Goal: Information Seeking & Learning: Learn about a topic

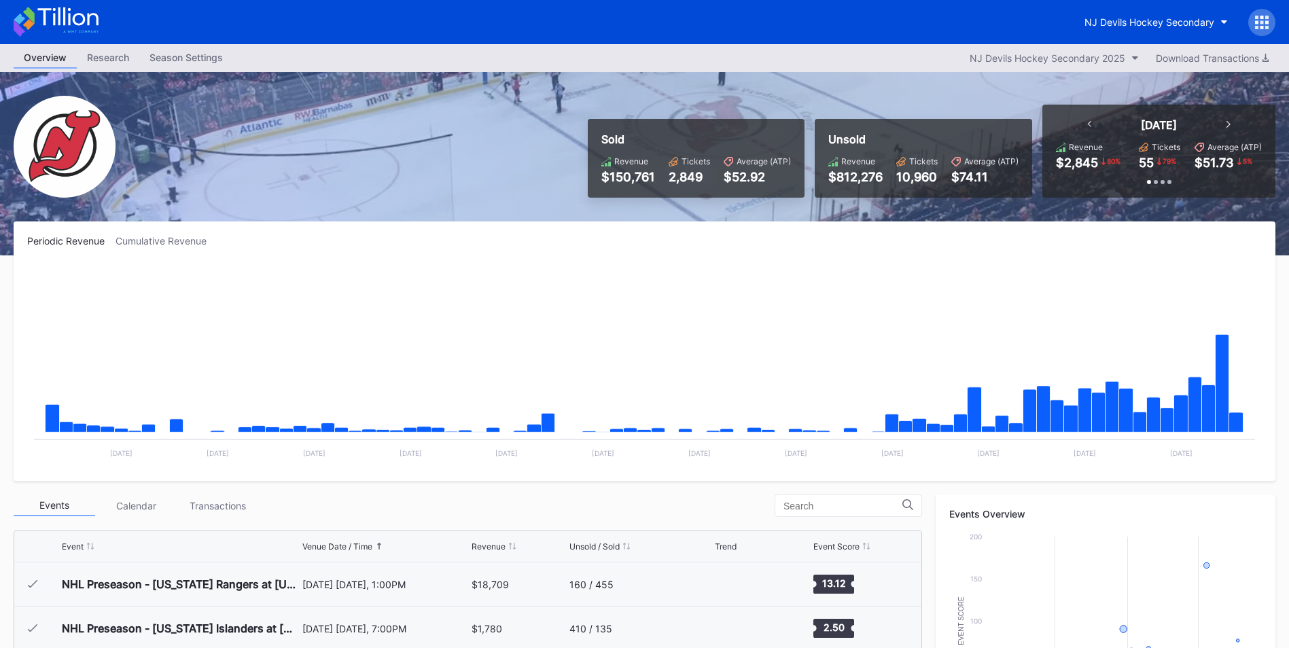
scroll to position [132, 0]
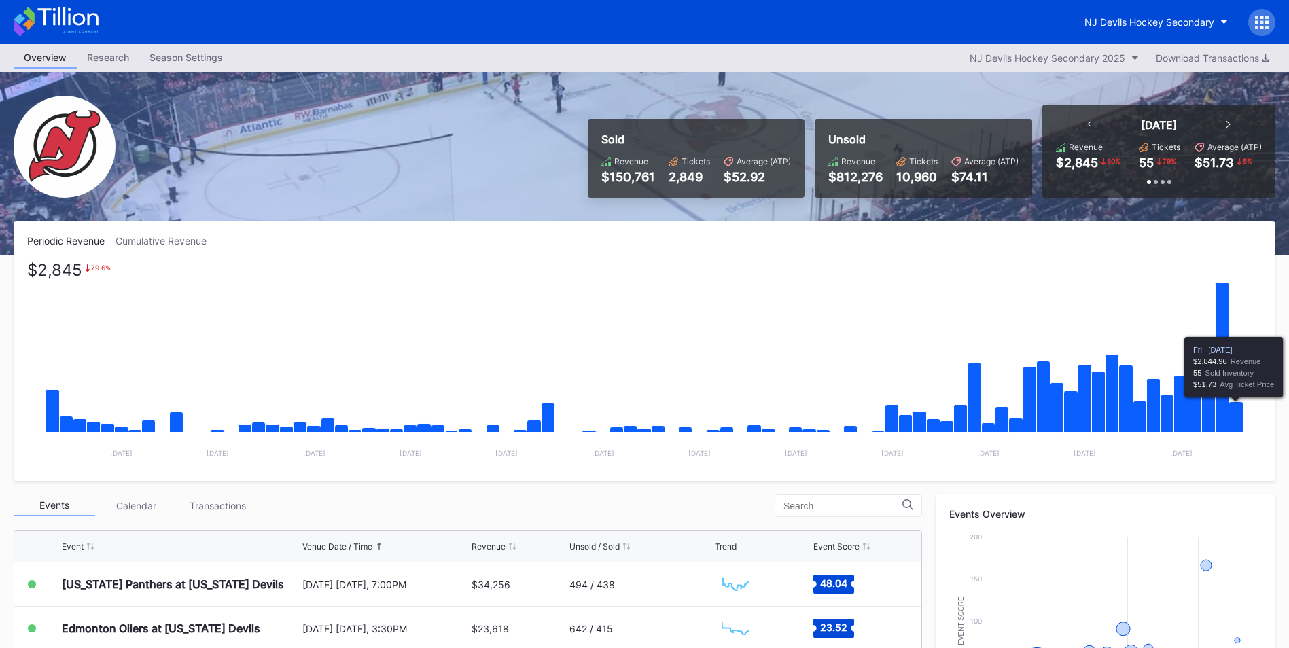
click at [1231, 417] on icon "Chart title" at bounding box center [1236, 417] width 14 height 31
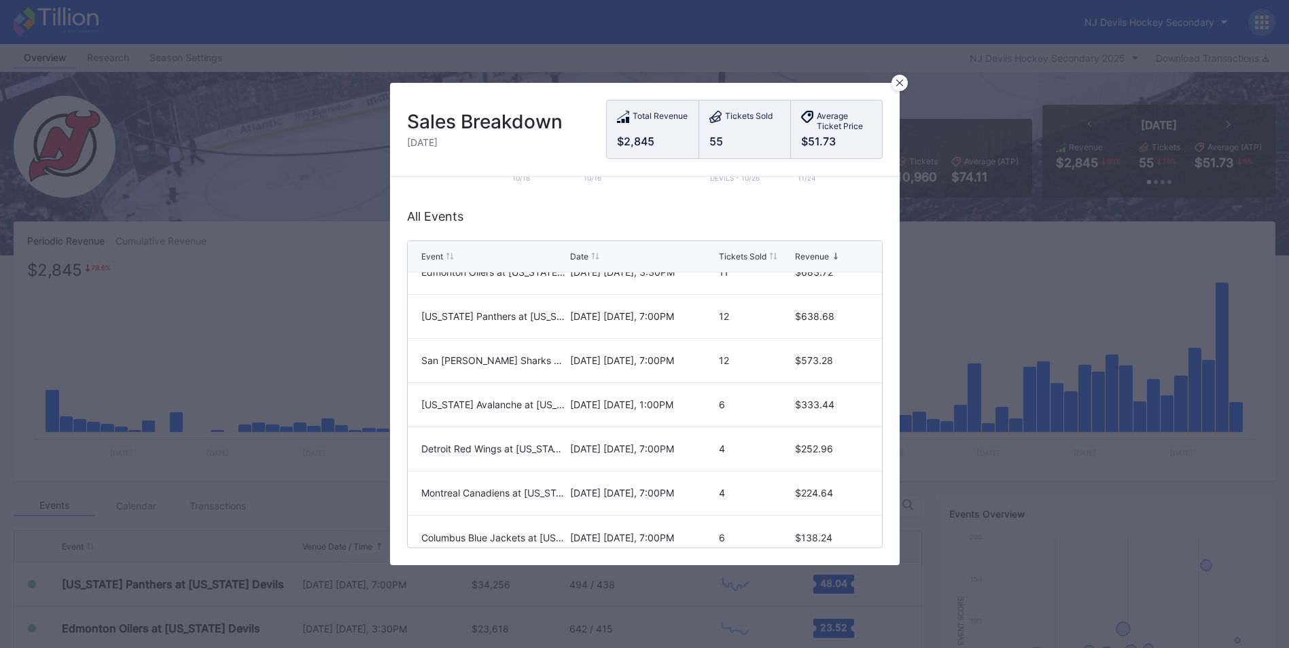
scroll to position [34, 0]
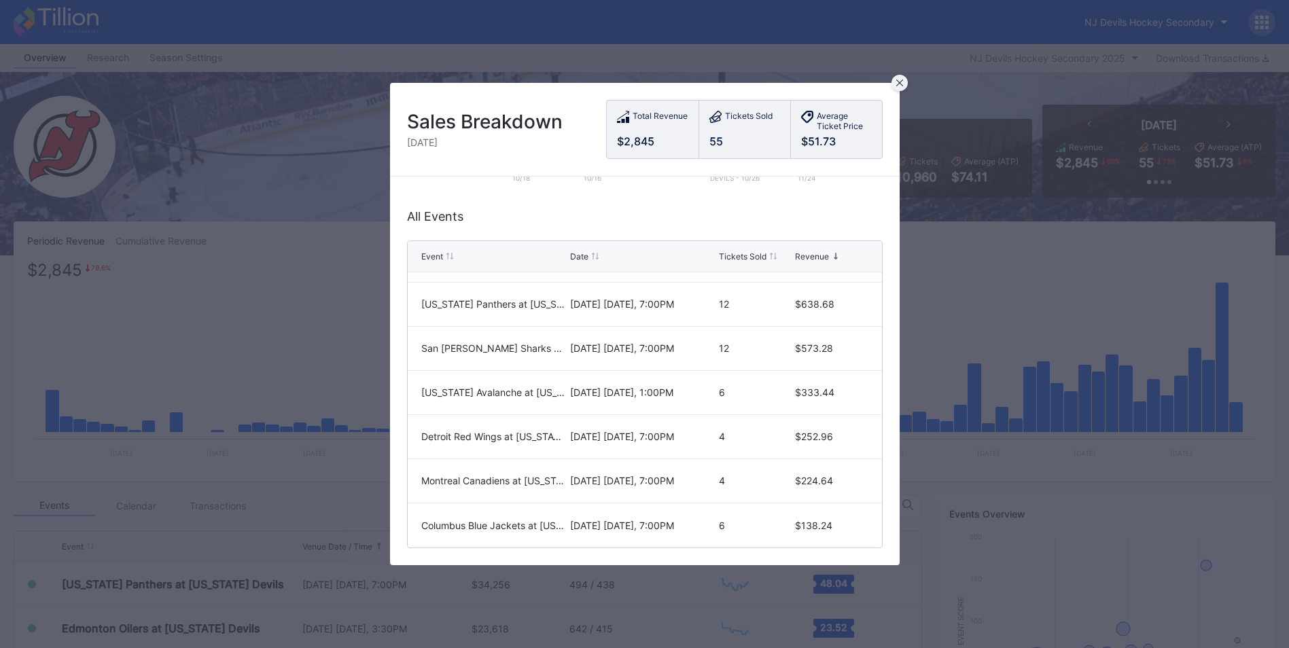
click at [902, 75] on div at bounding box center [899, 83] width 16 height 16
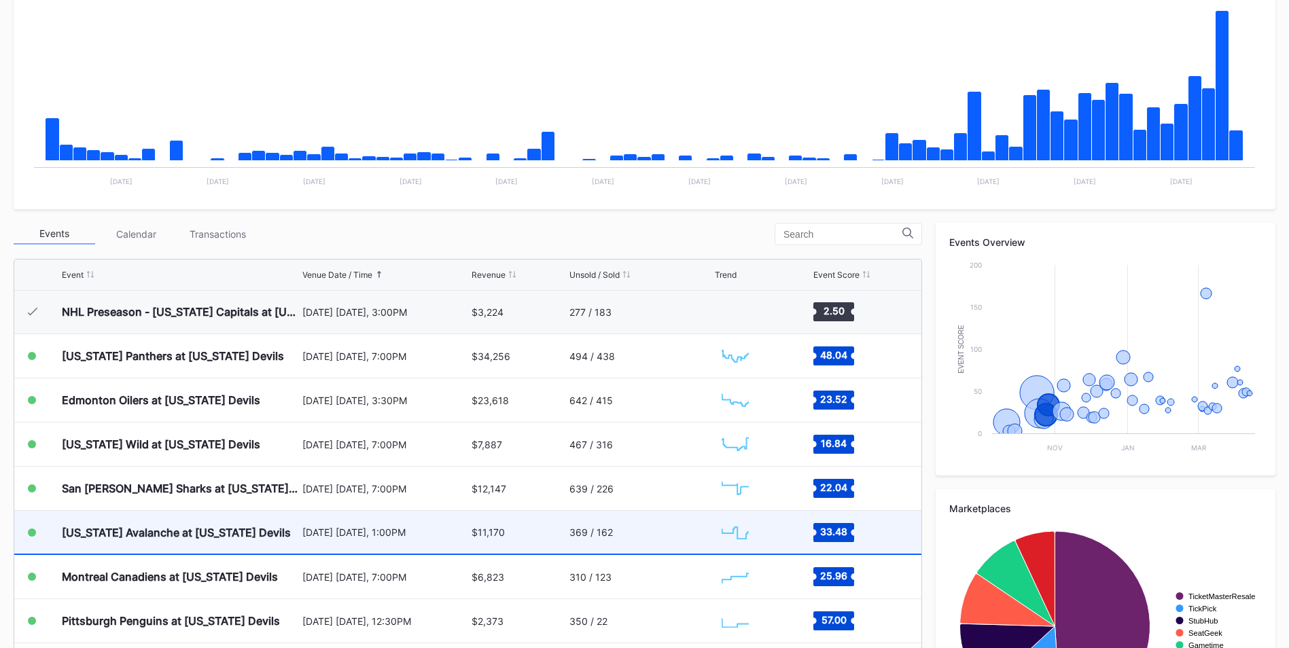
scroll to position [65, 0]
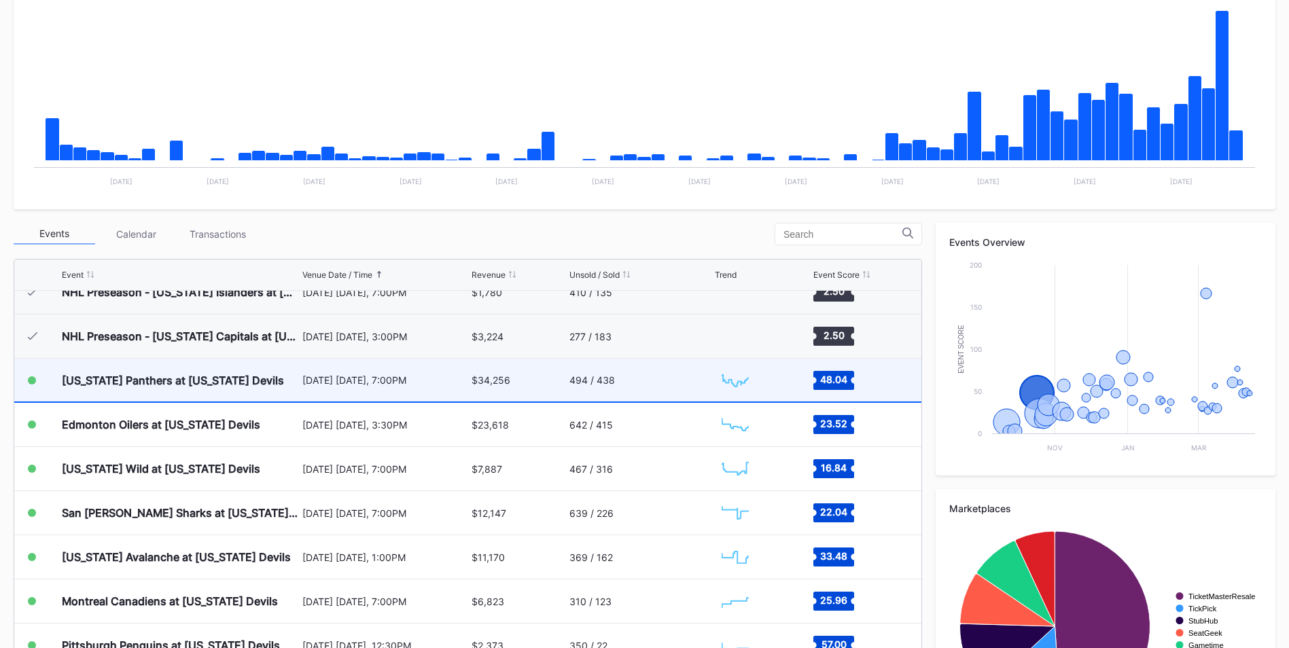
click at [616, 385] on div "494 / 438" at bounding box center [640, 380] width 142 height 43
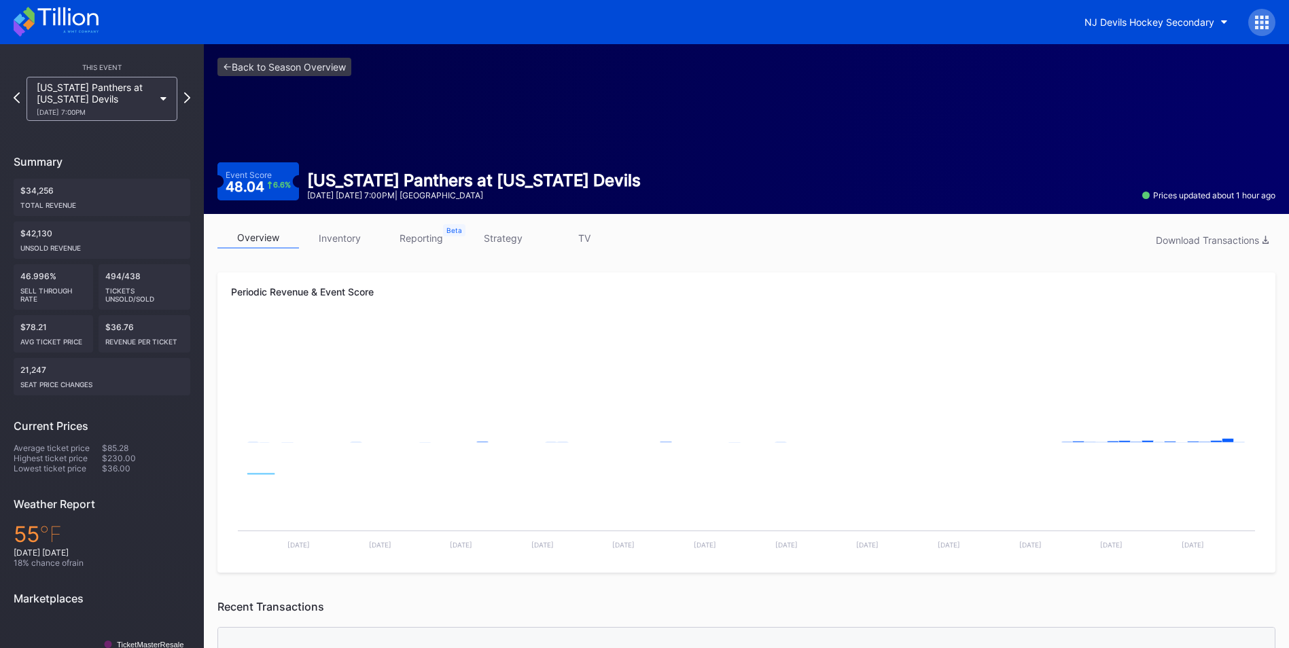
click at [328, 241] on link "inventory" at bounding box center [340, 238] width 82 height 21
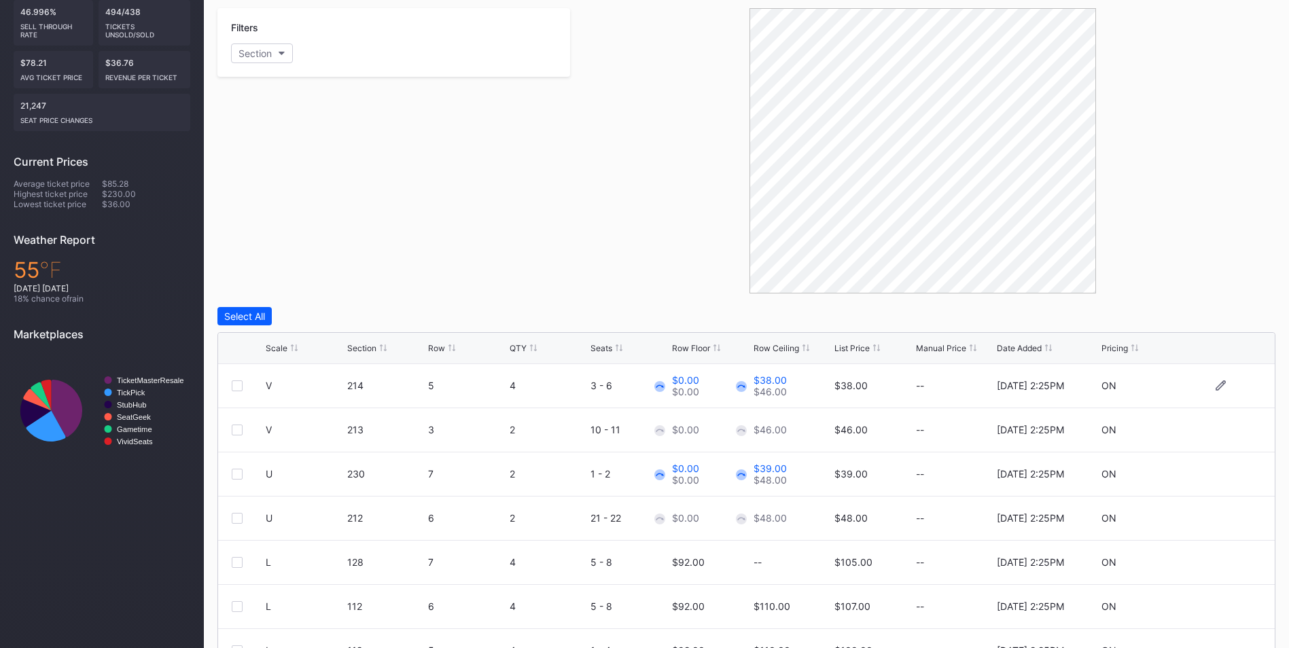
scroll to position [272, 0]
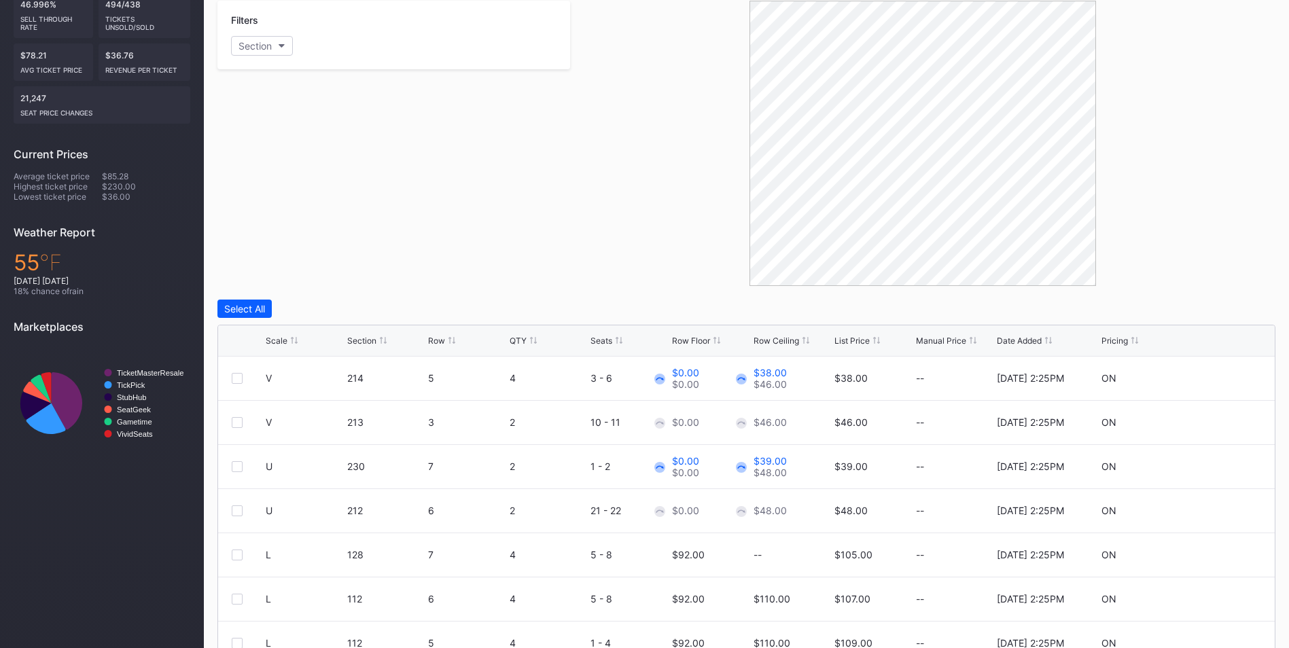
click at [864, 338] on div "List Price" at bounding box center [851, 341] width 35 height 10
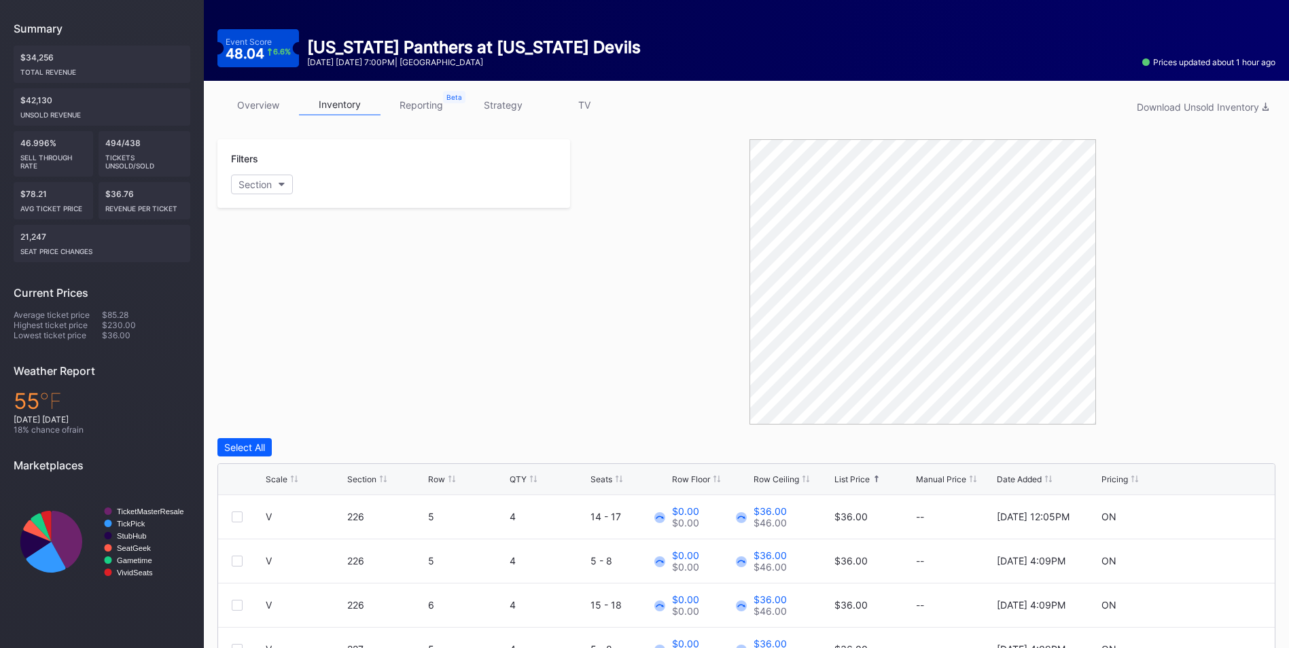
scroll to position [0, 0]
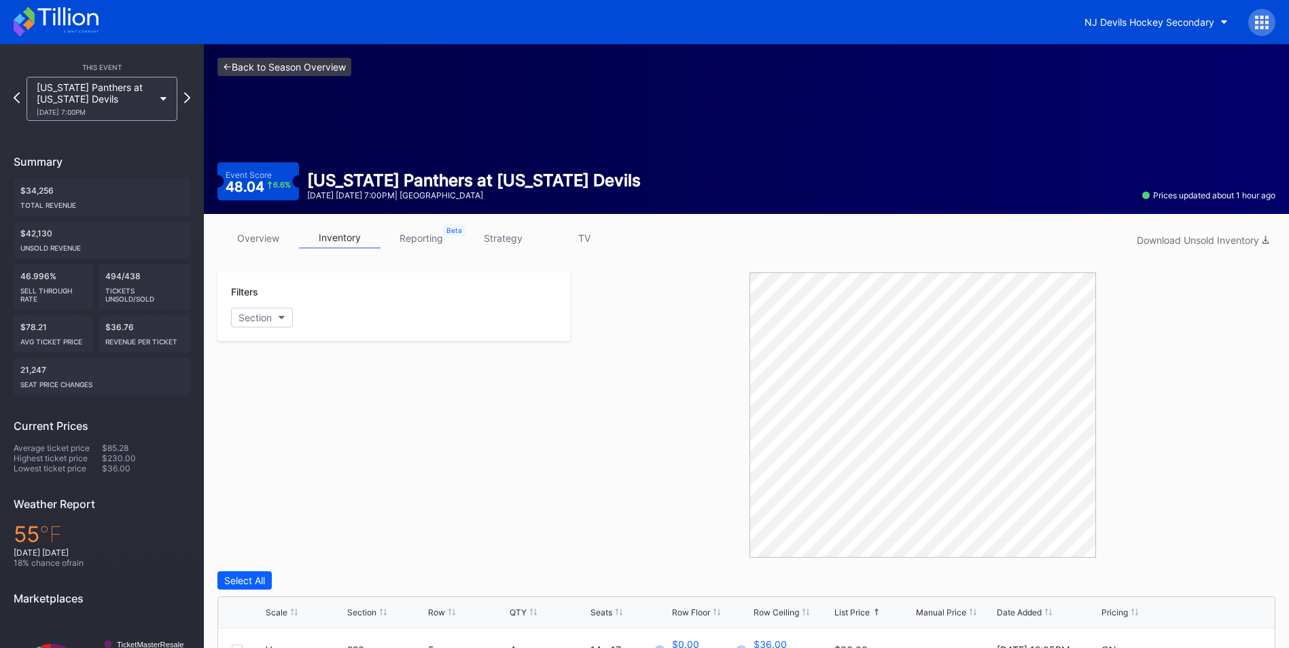
click at [310, 67] on link "<- Back to Season Overview" at bounding box center [284, 67] width 134 height 18
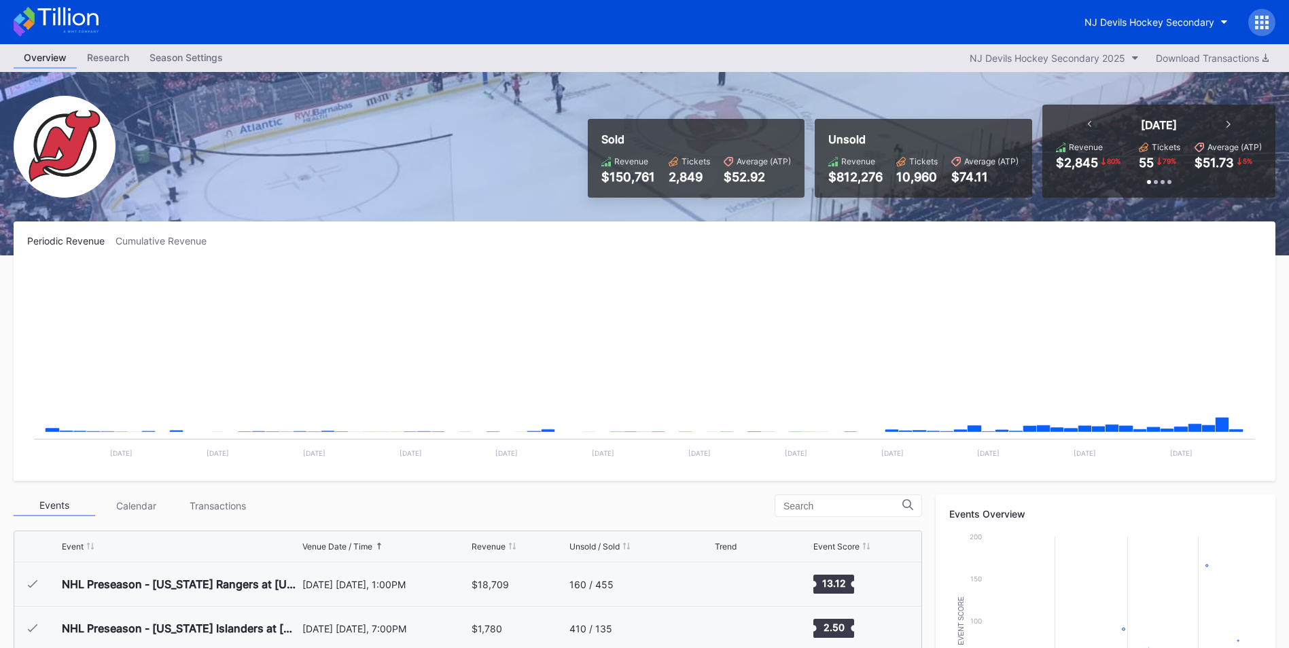
scroll to position [132, 0]
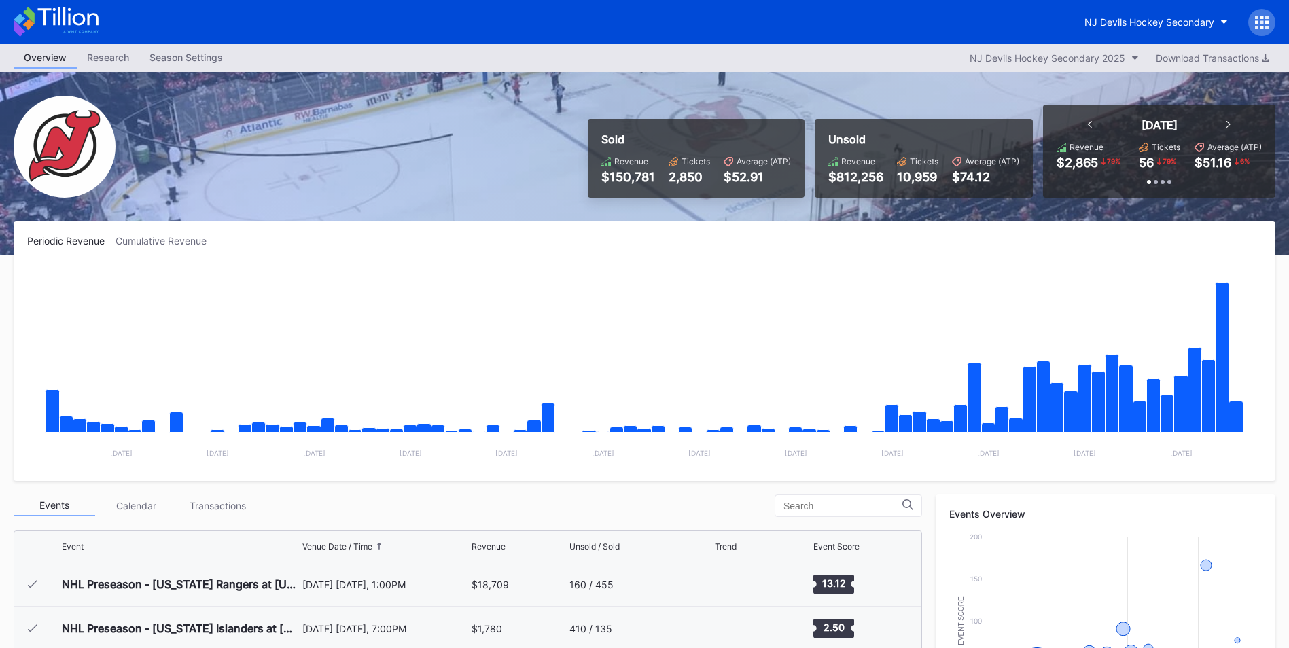
scroll to position [132, 0]
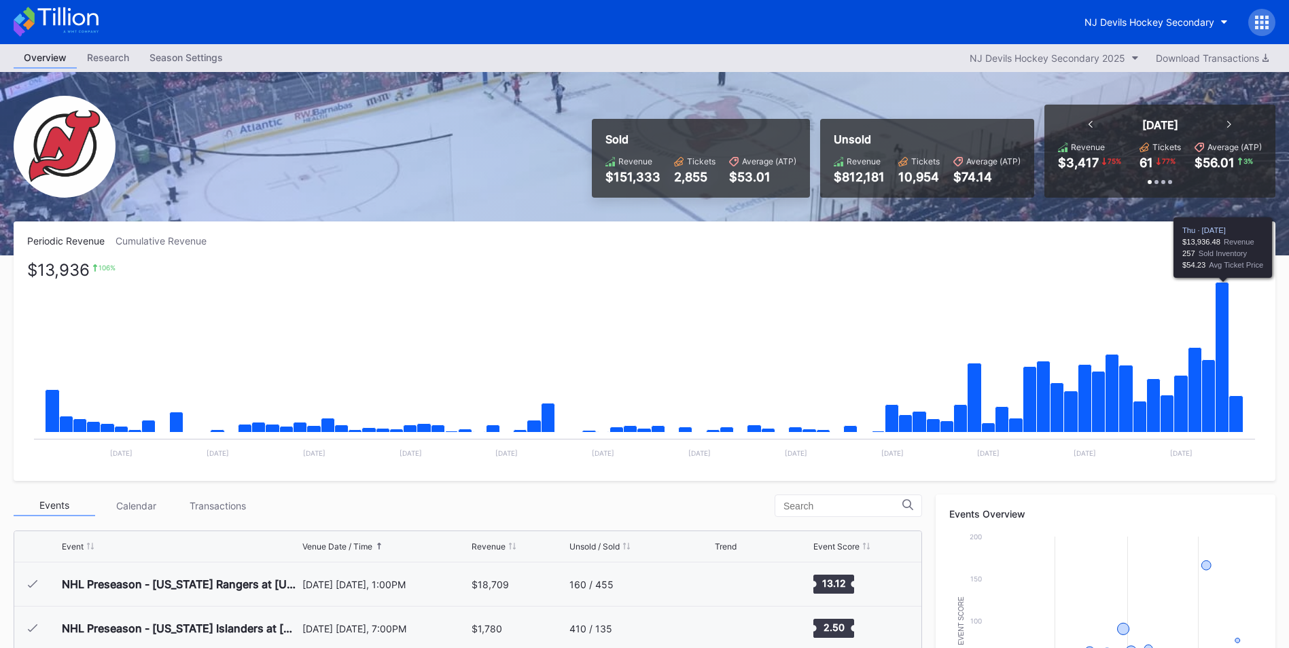
scroll to position [132, 0]
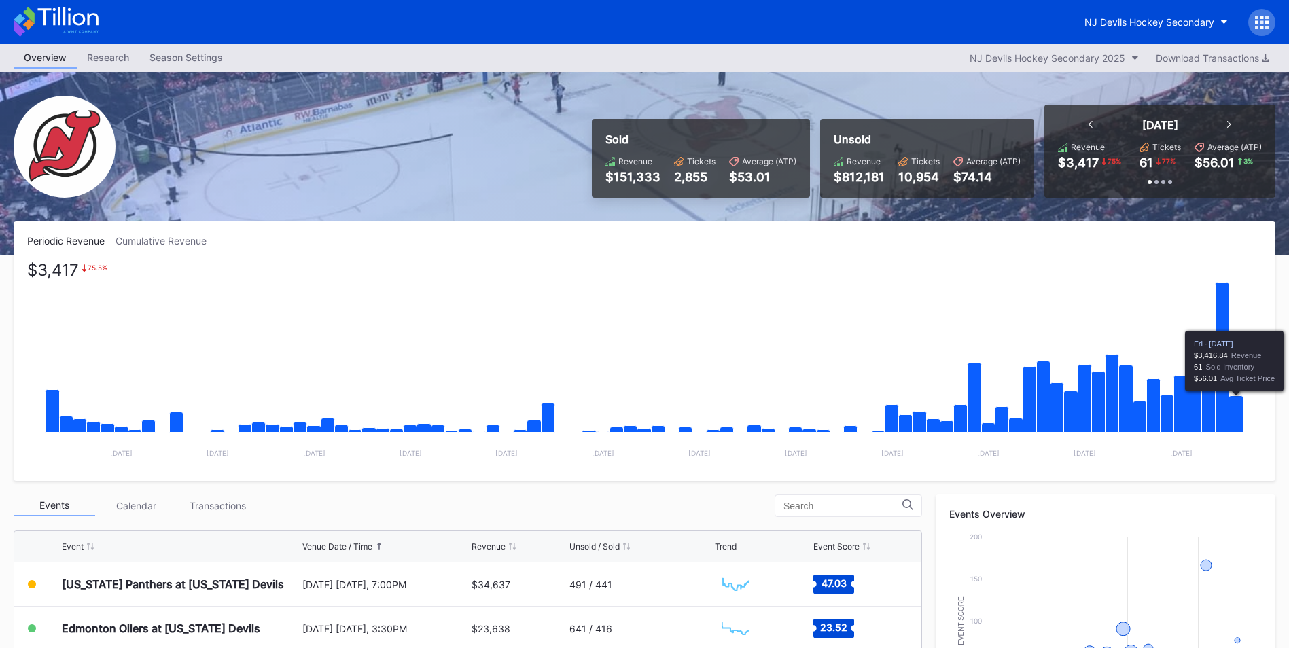
click at [1233, 406] on icon "Chart title" at bounding box center [1236, 414] width 14 height 37
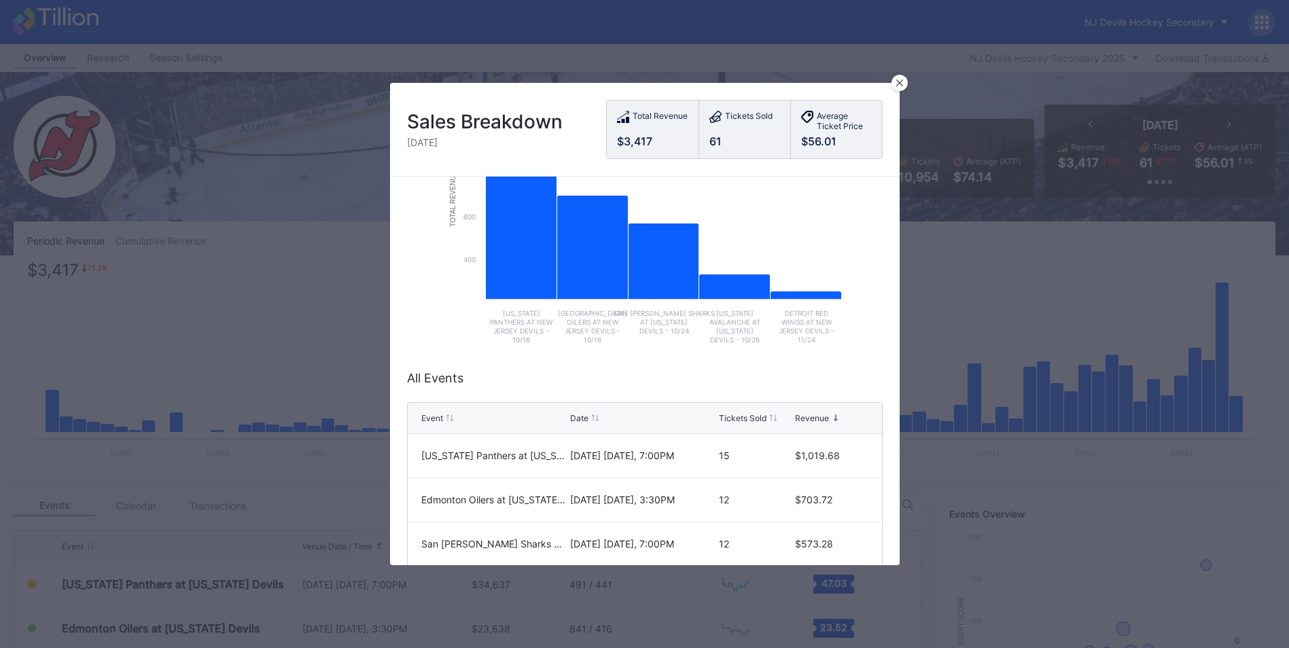
scroll to position [0, 0]
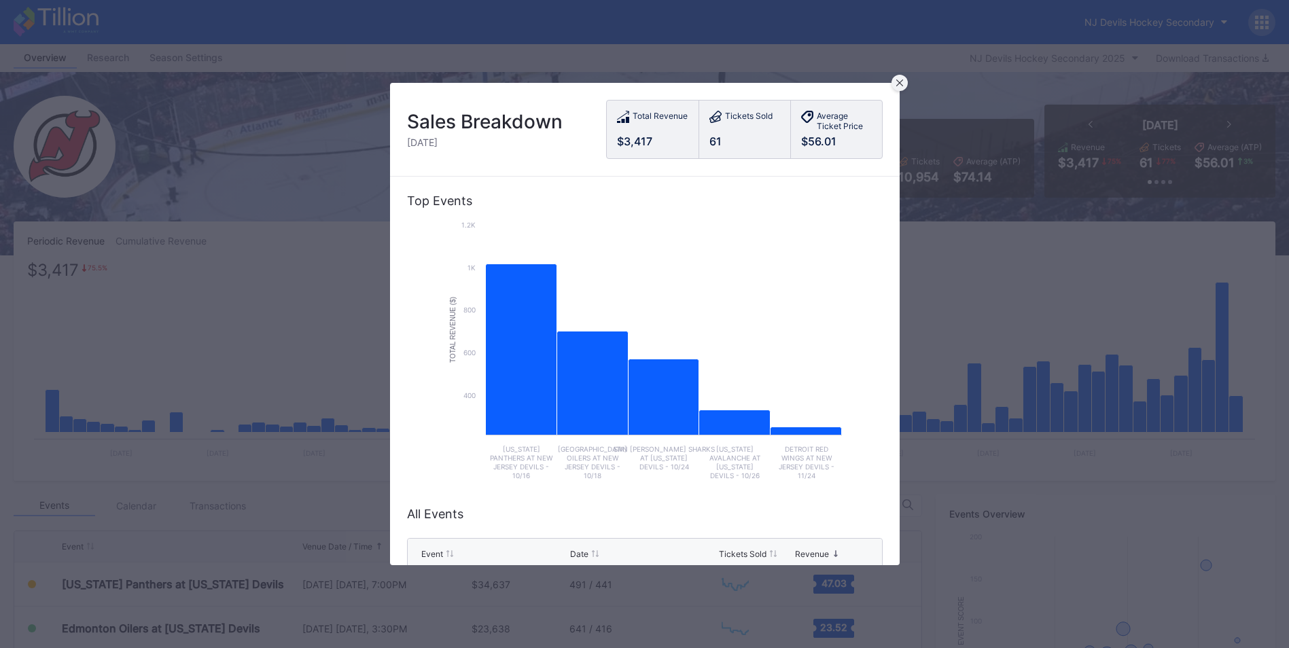
click at [900, 86] on icon at bounding box center [899, 82] width 7 height 7
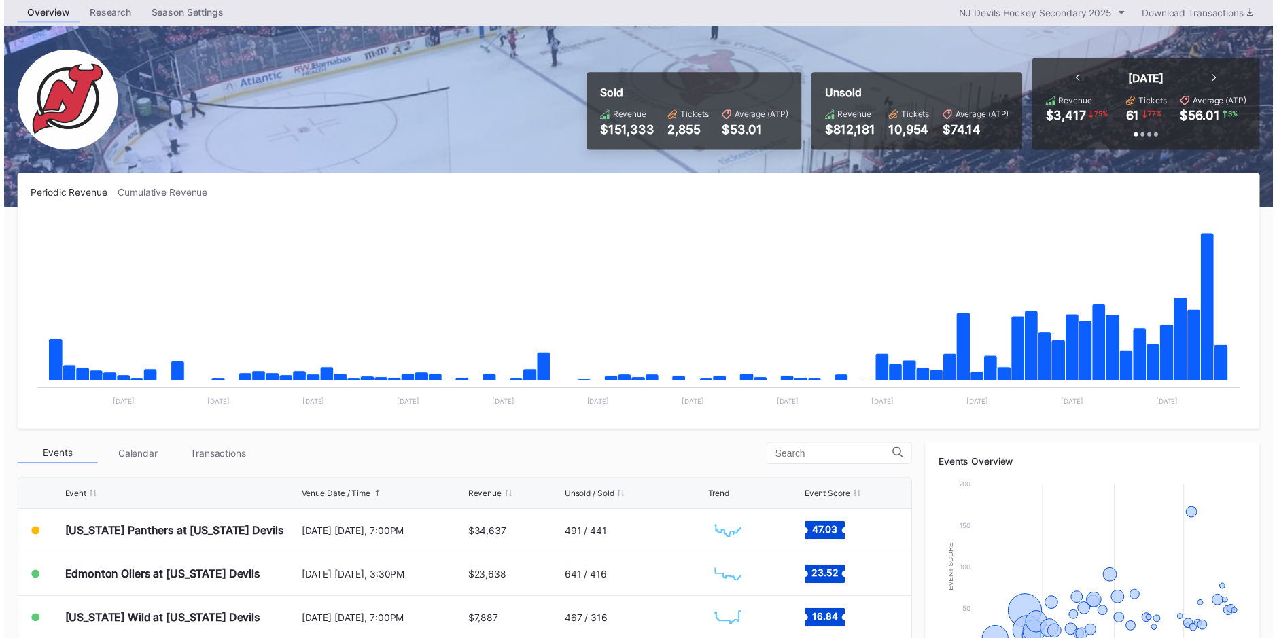
scroll to position [68, 0]
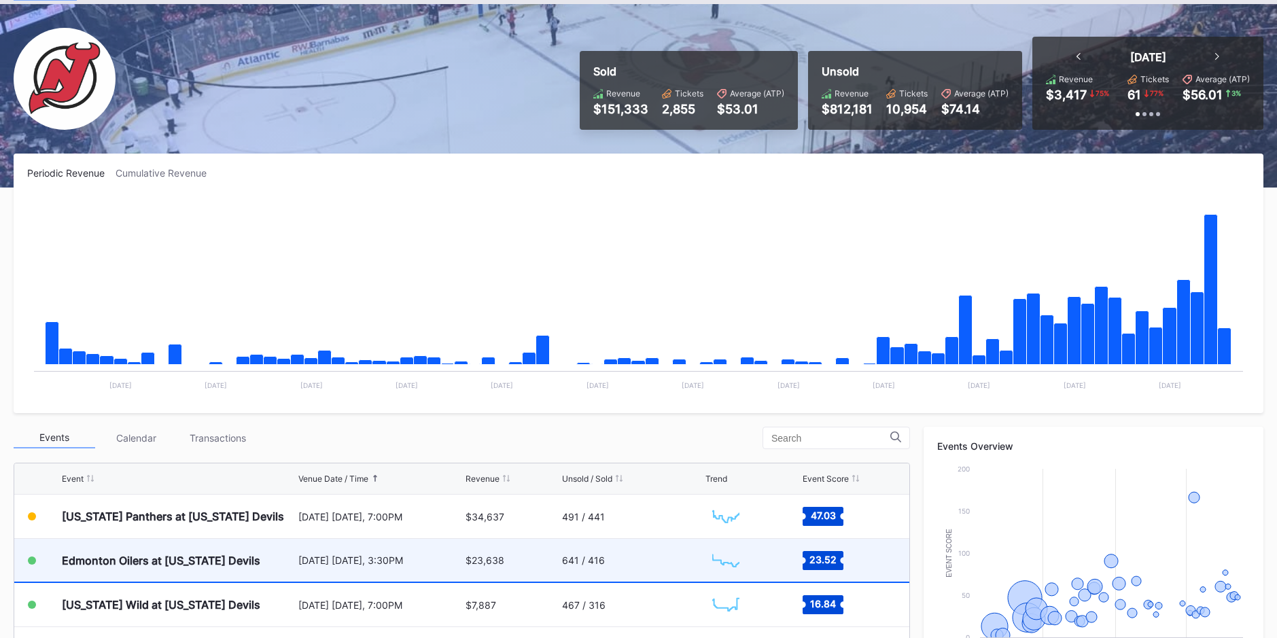
click at [638, 575] on div "641 / 416" at bounding box center [632, 560] width 140 height 43
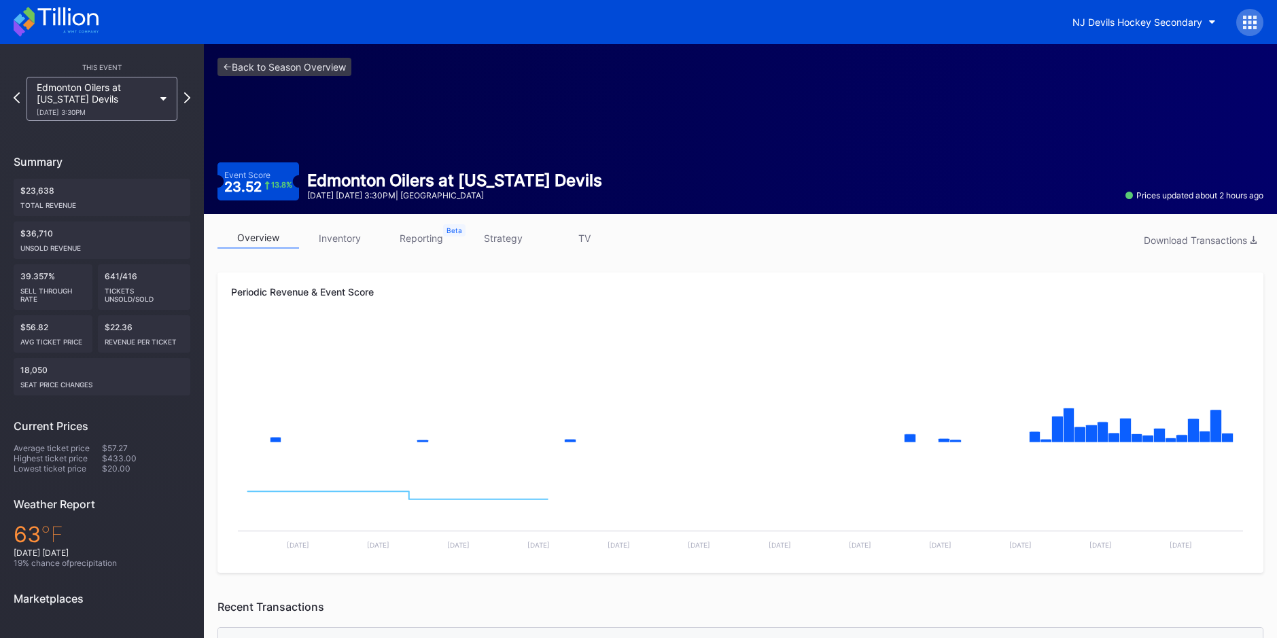
click at [326, 231] on link "inventory" at bounding box center [340, 238] width 82 height 21
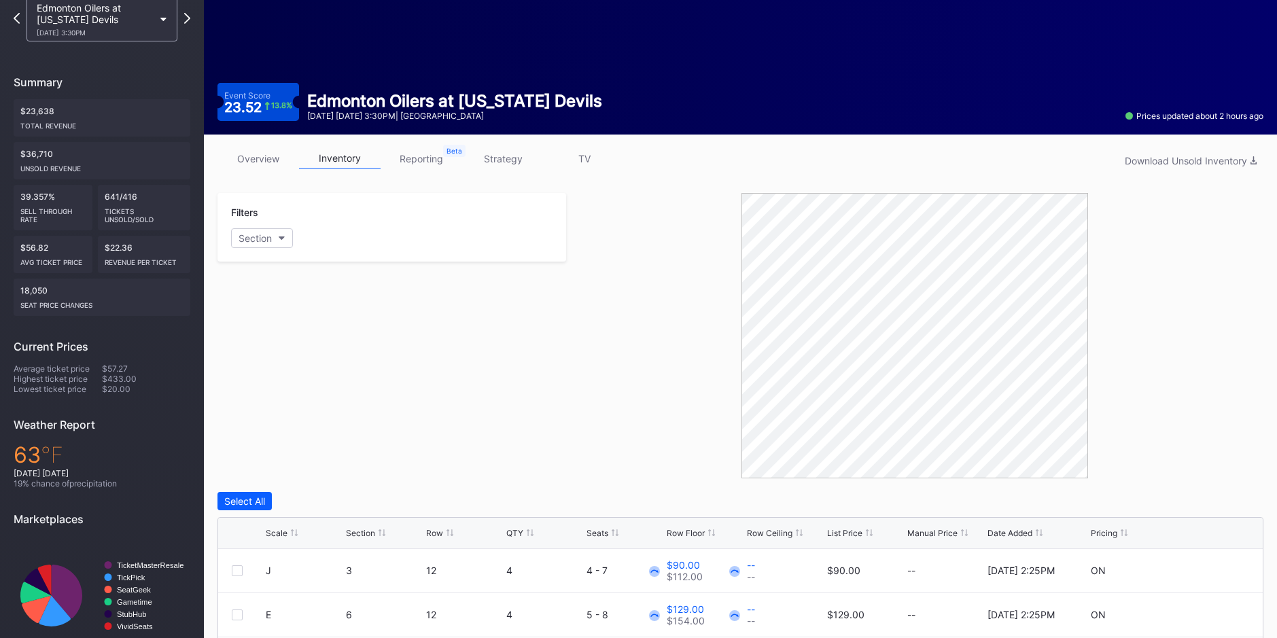
scroll to position [272, 0]
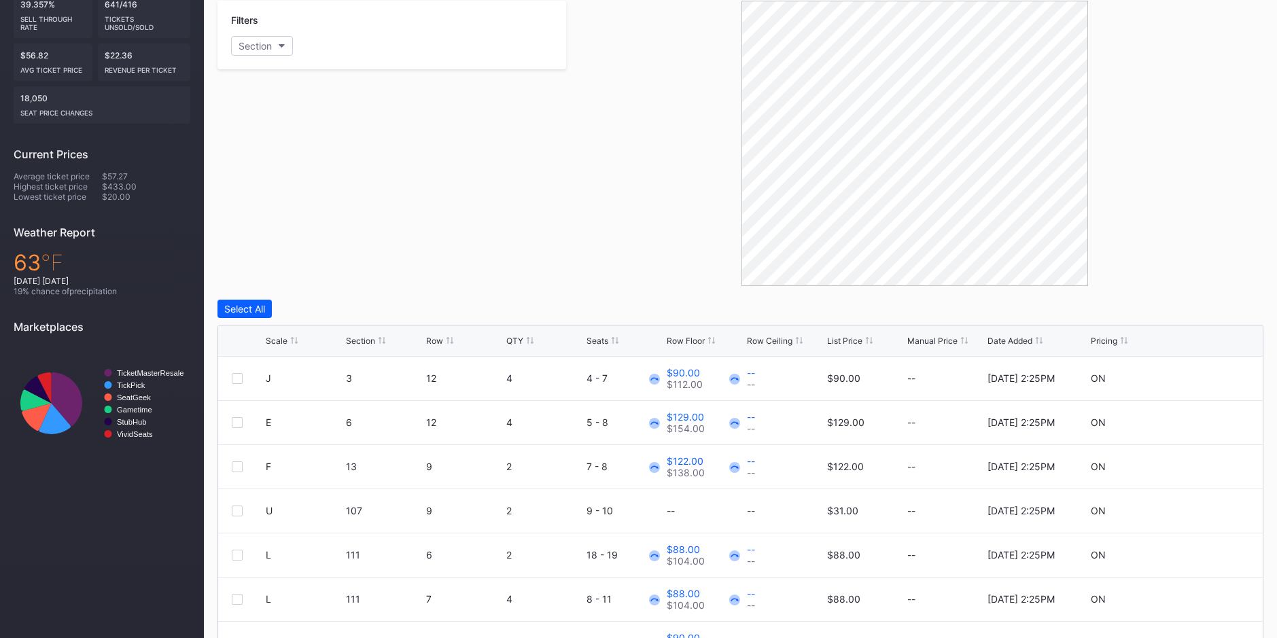
click at [845, 334] on div "Scale Section Row QTY Seats Row Floor Row Ceiling List Price Manual Price Date …" at bounding box center [740, 340] width 1044 height 31
click at [846, 338] on div "List Price" at bounding box center [844, 341] width 35 height 10
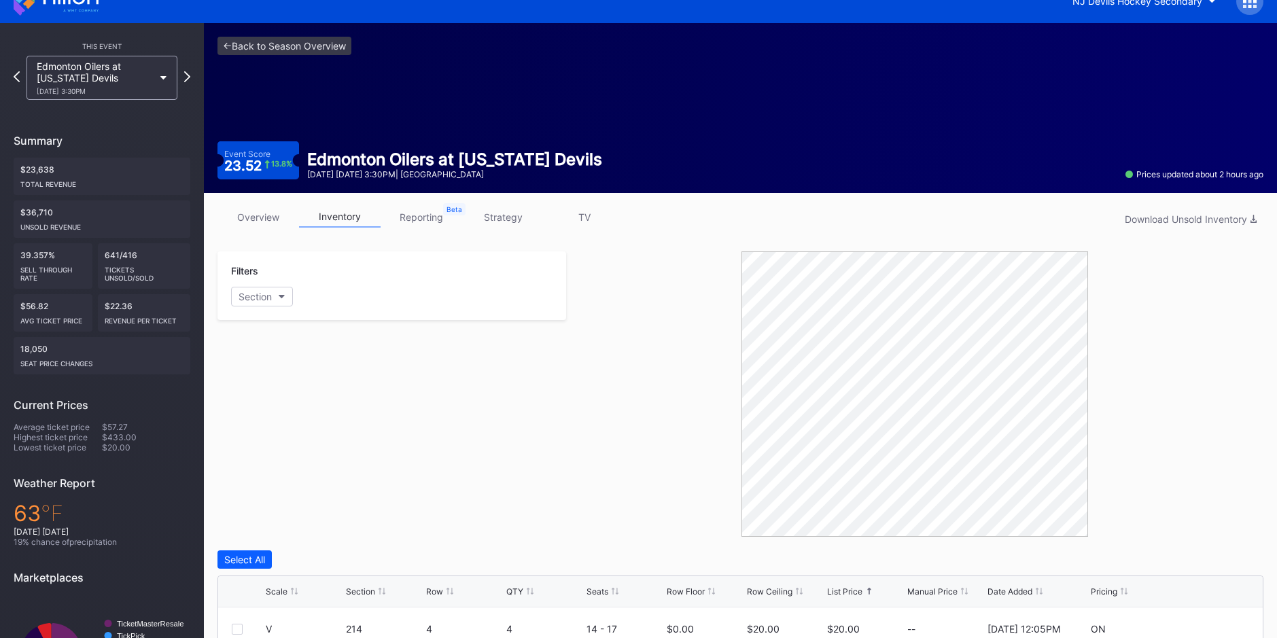
scroll to position [0, 0]
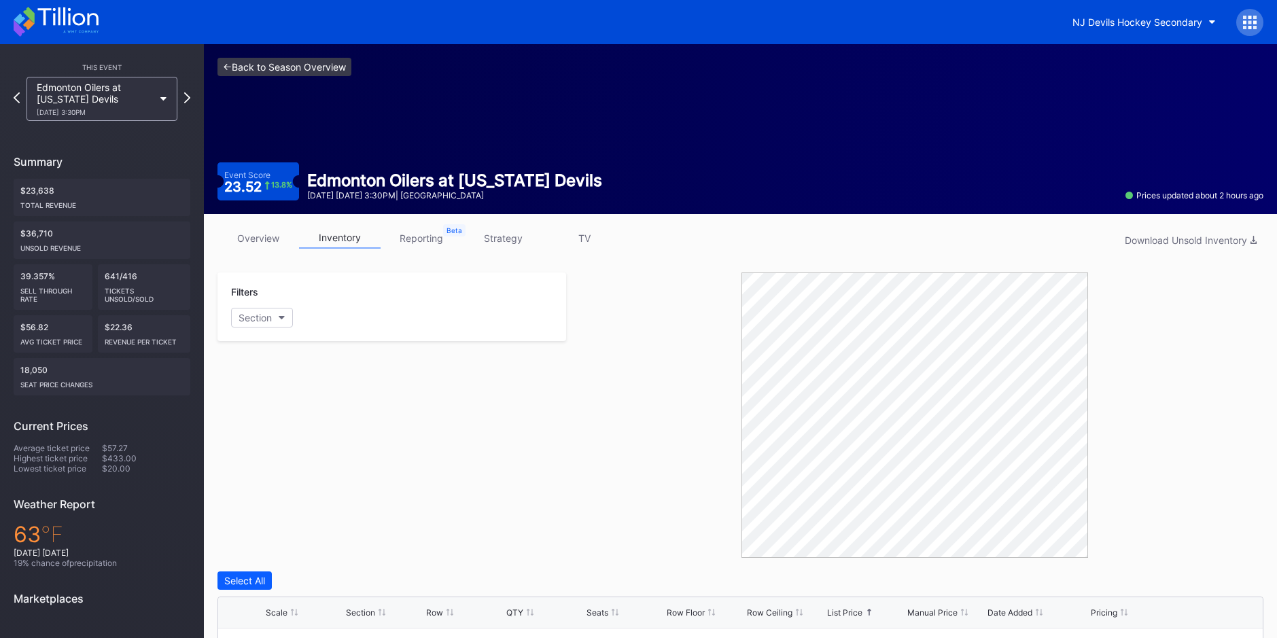
click at [287, 64] on link "<- Back to Season Overview" at bounding box center [284, 67] width 134 height 18
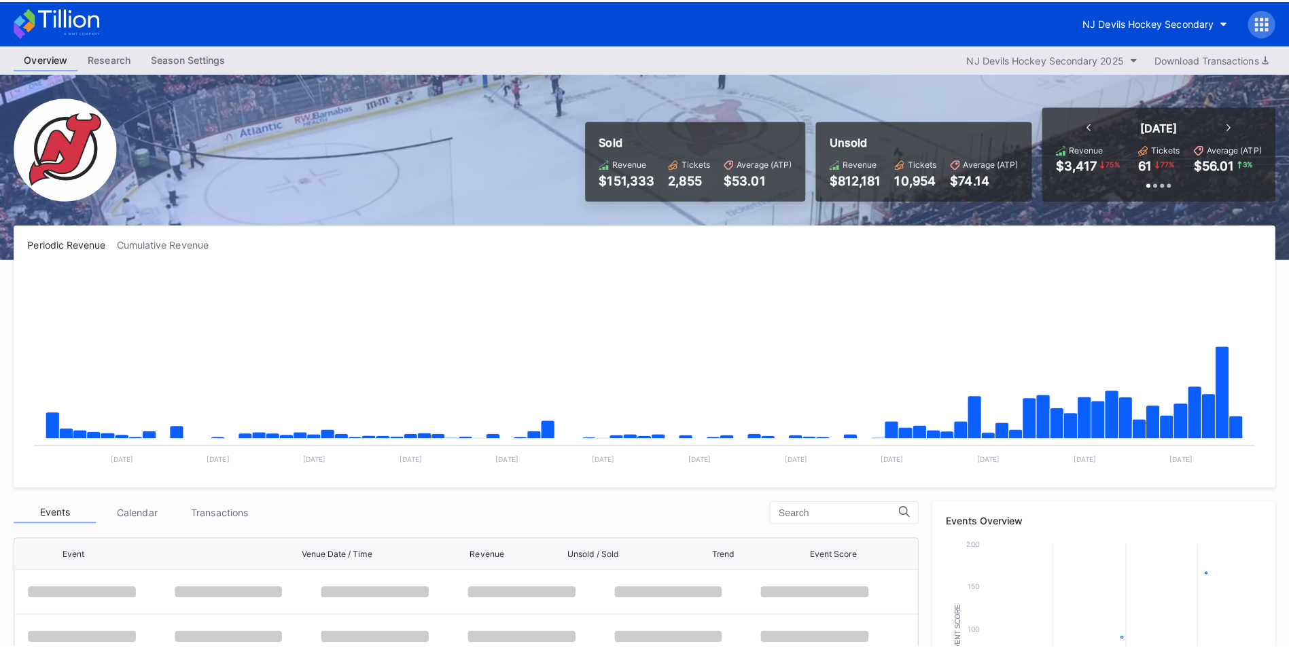
scroll to position [132, 0]
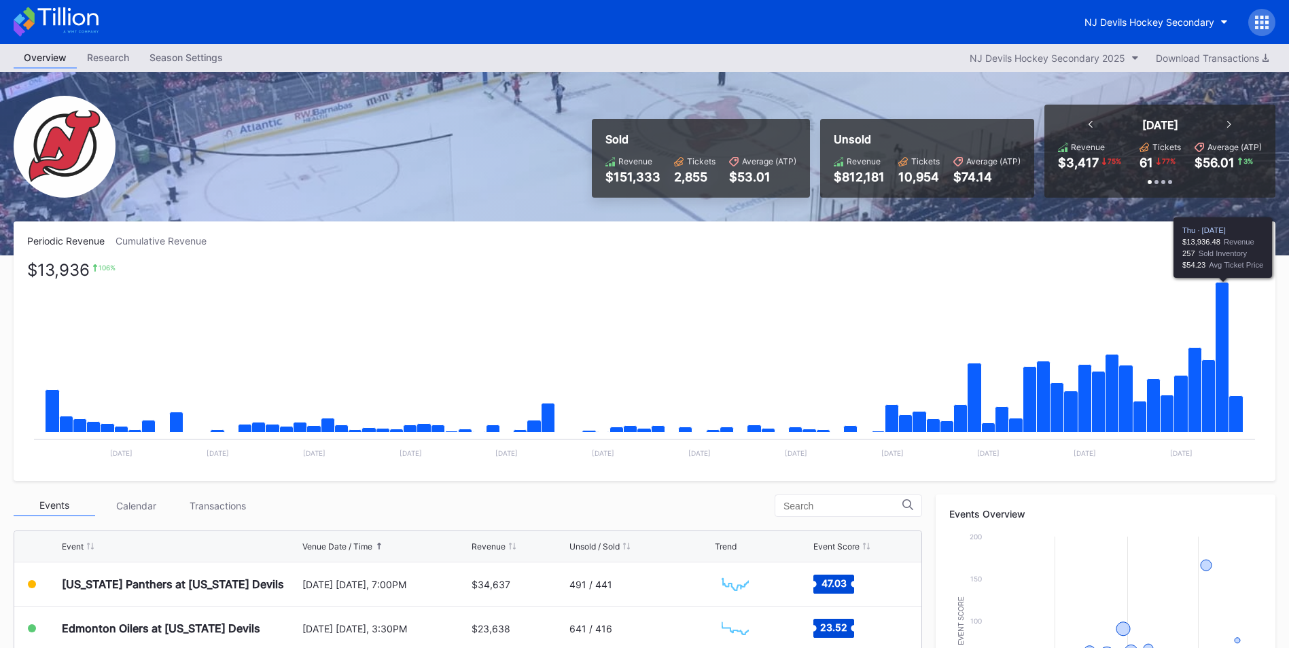
click at [1227, 331] on icon "Chart title" at bounding box center [1222, 358] width 14 height 150
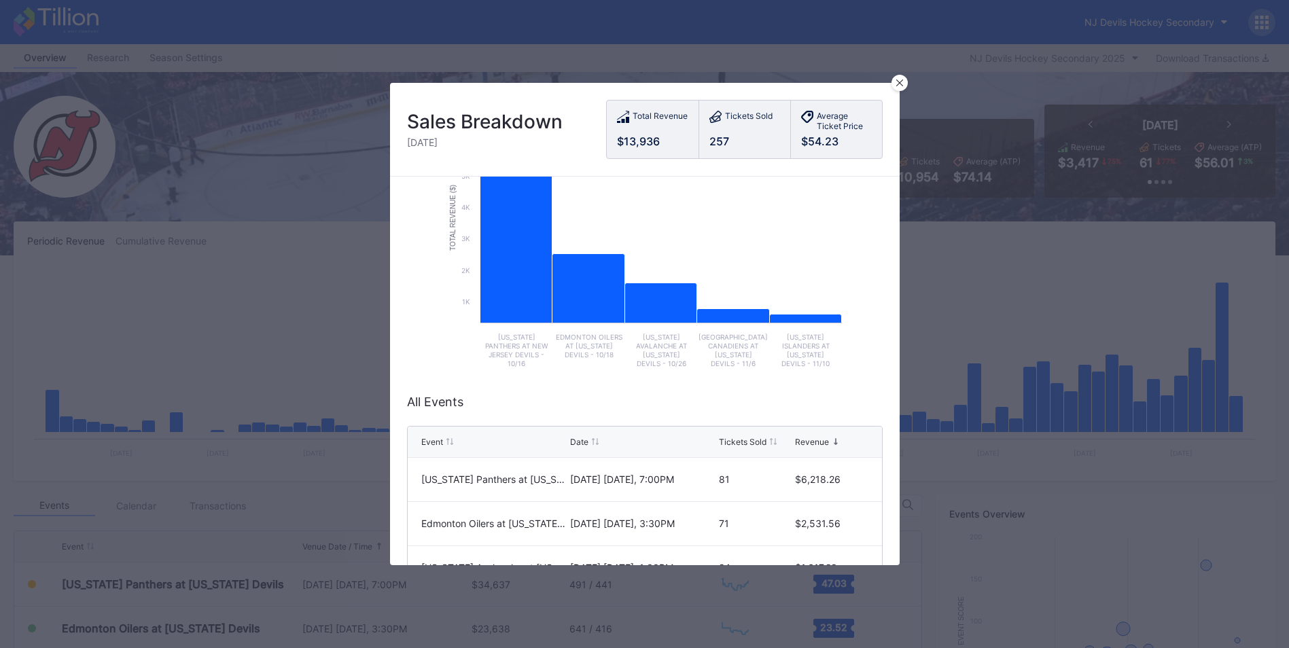
scroll to position [204, 0]
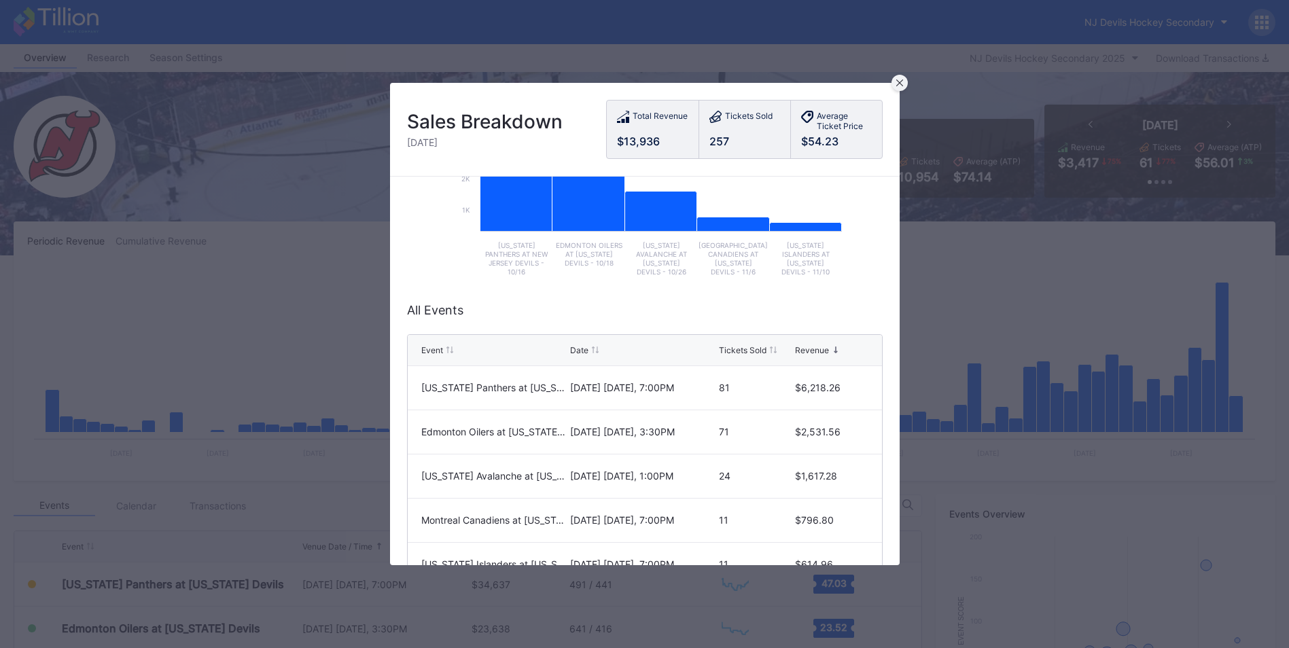
click at [895, 86] on div at bounding box center [899, 83] width 16 height 16
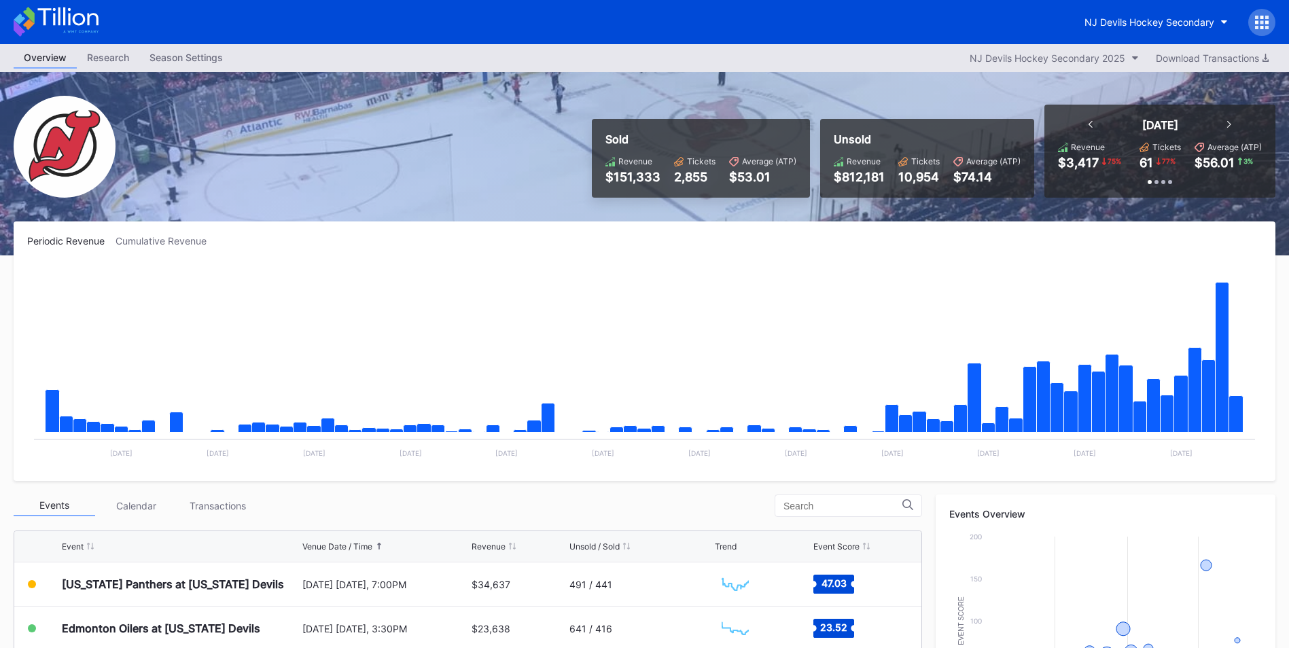
click at [1235, 407] on icon "Chart title" at bounding box center [1236, 414] width 14 height 37
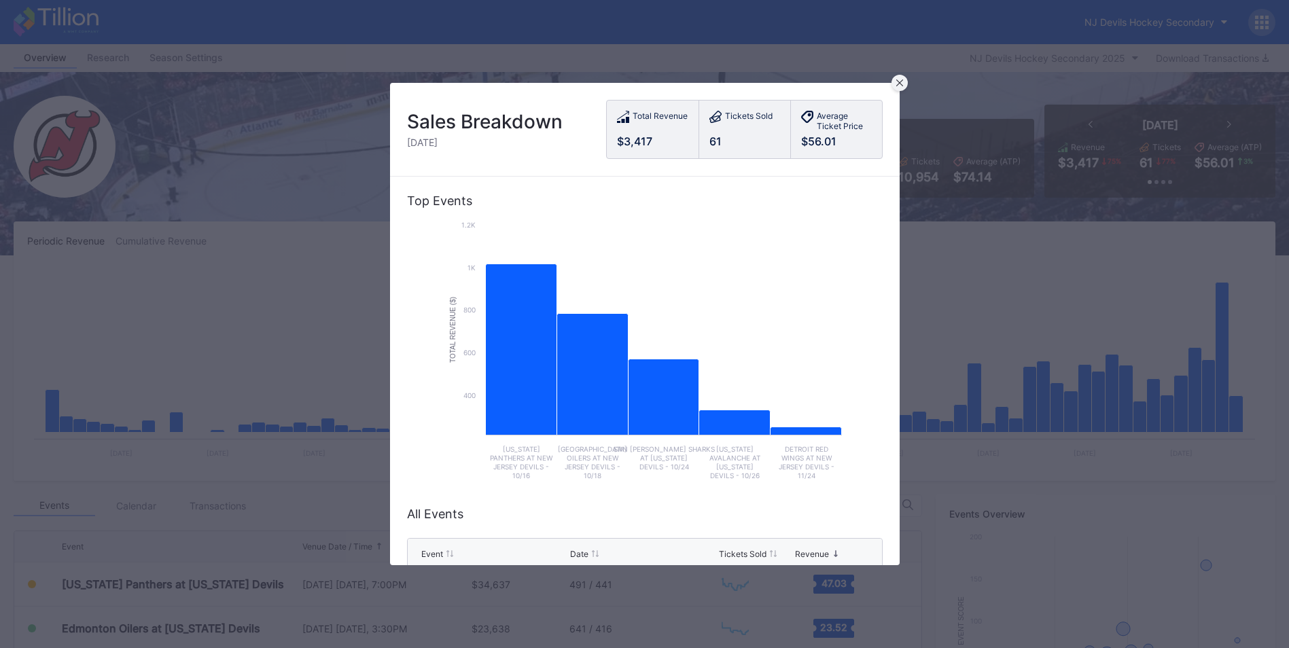
click at [898, 85] on icon at bounding box center [899, 82] width 7 height 7
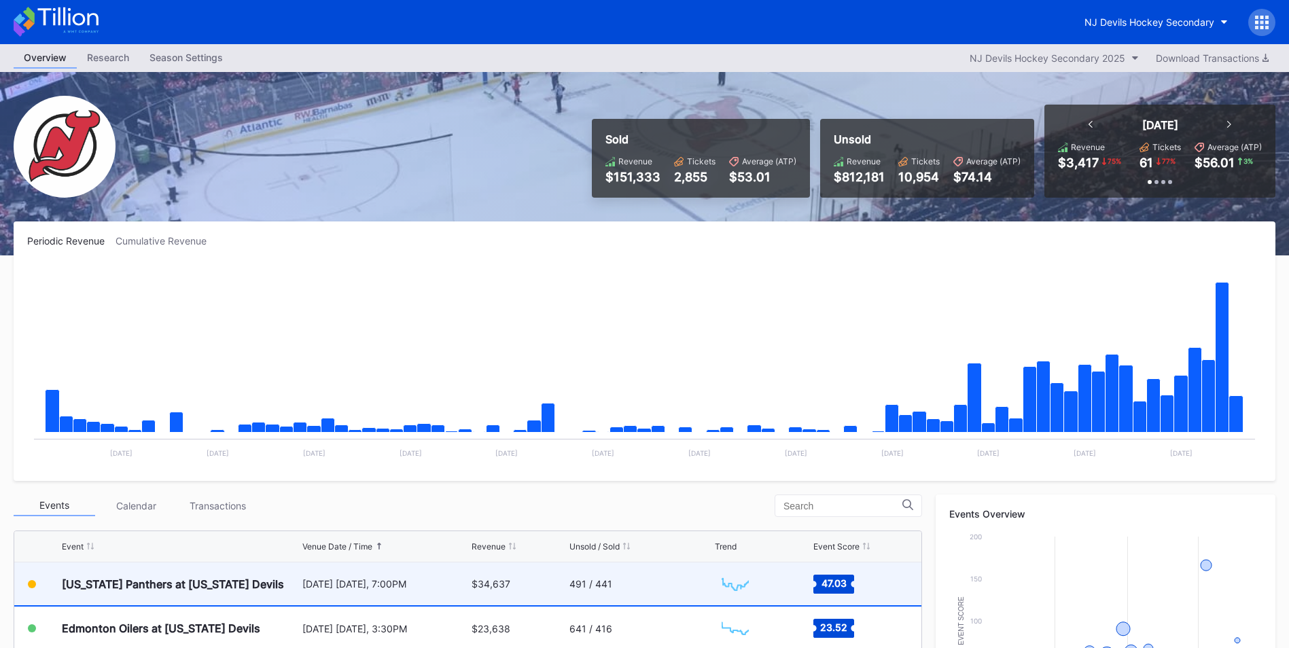
scroll to position [136, 0]
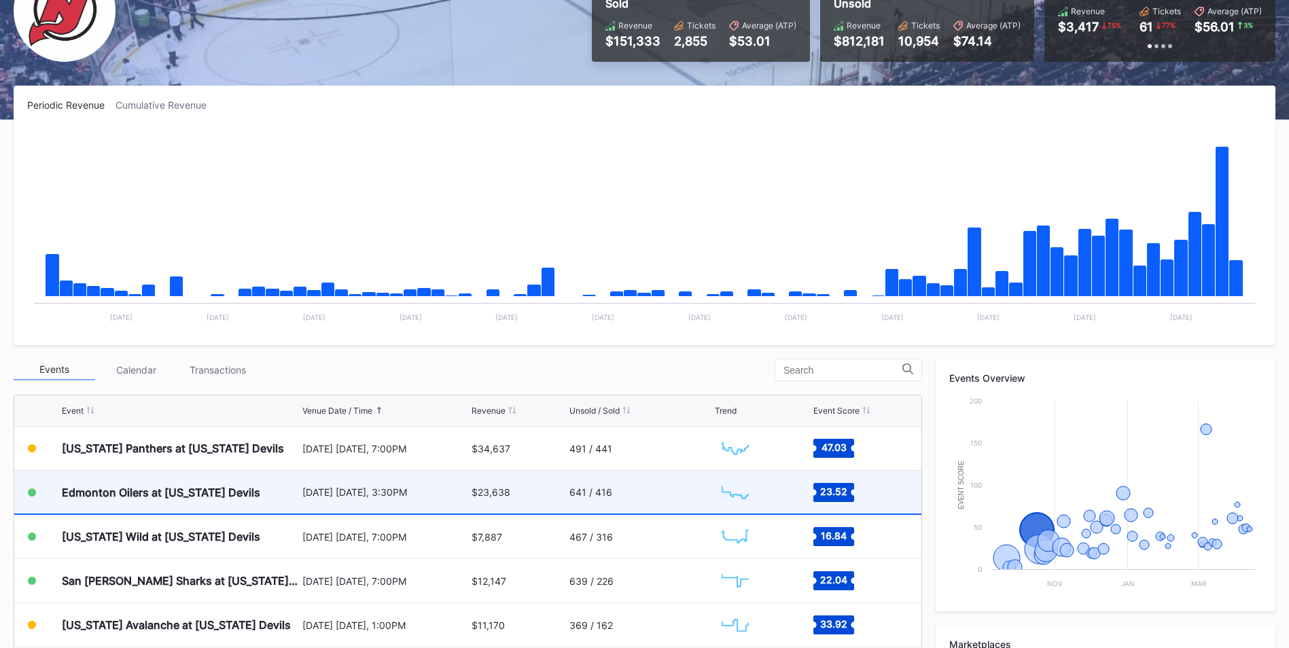
click at [535, 482] on div "$23,638" at bounding box center [519, 492] width 94 height 43
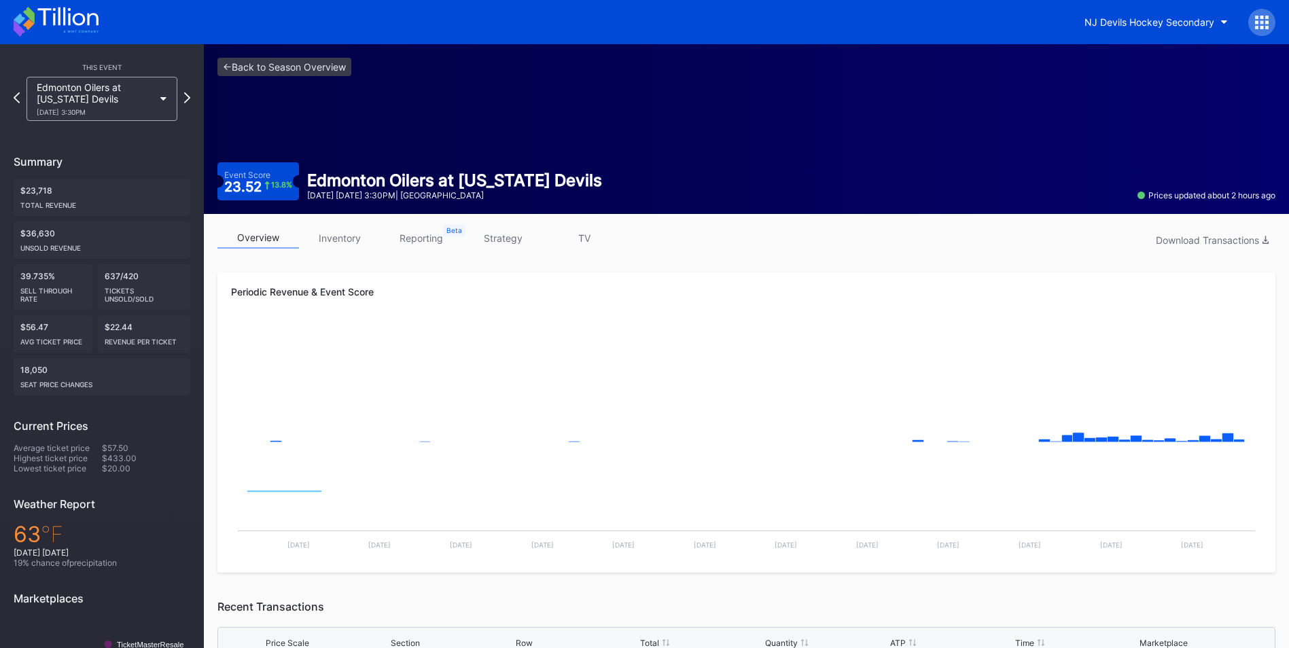
click at [317, 240] on link "inventory" at bounding box center [340, 238] width 82 height 21
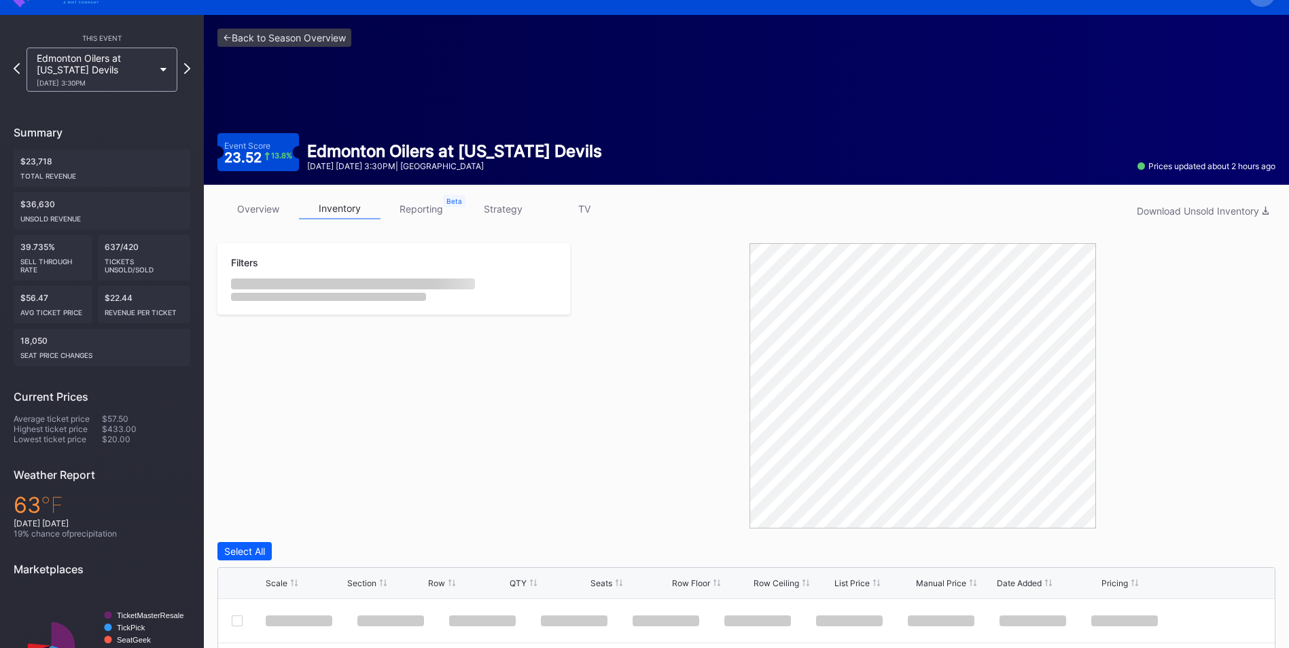
scroll to position [272, 0]
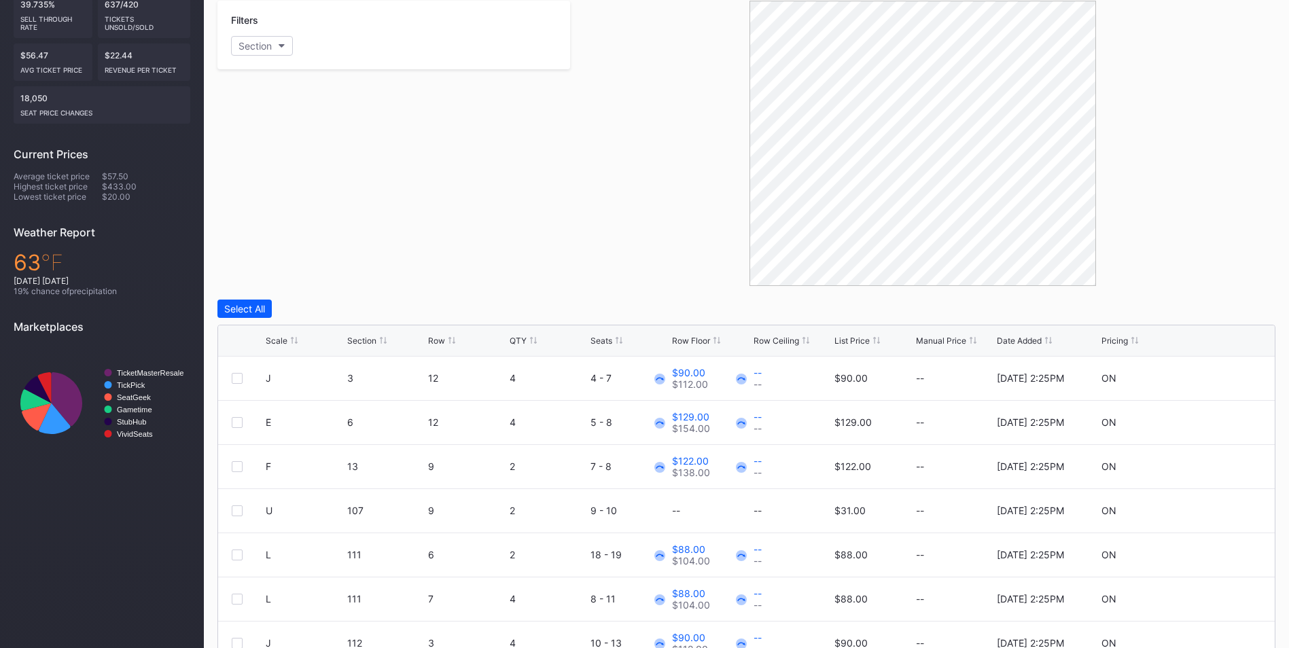
click at [846, 338] on div "List Price" at bounding box center [851, 341] width 35 height 10
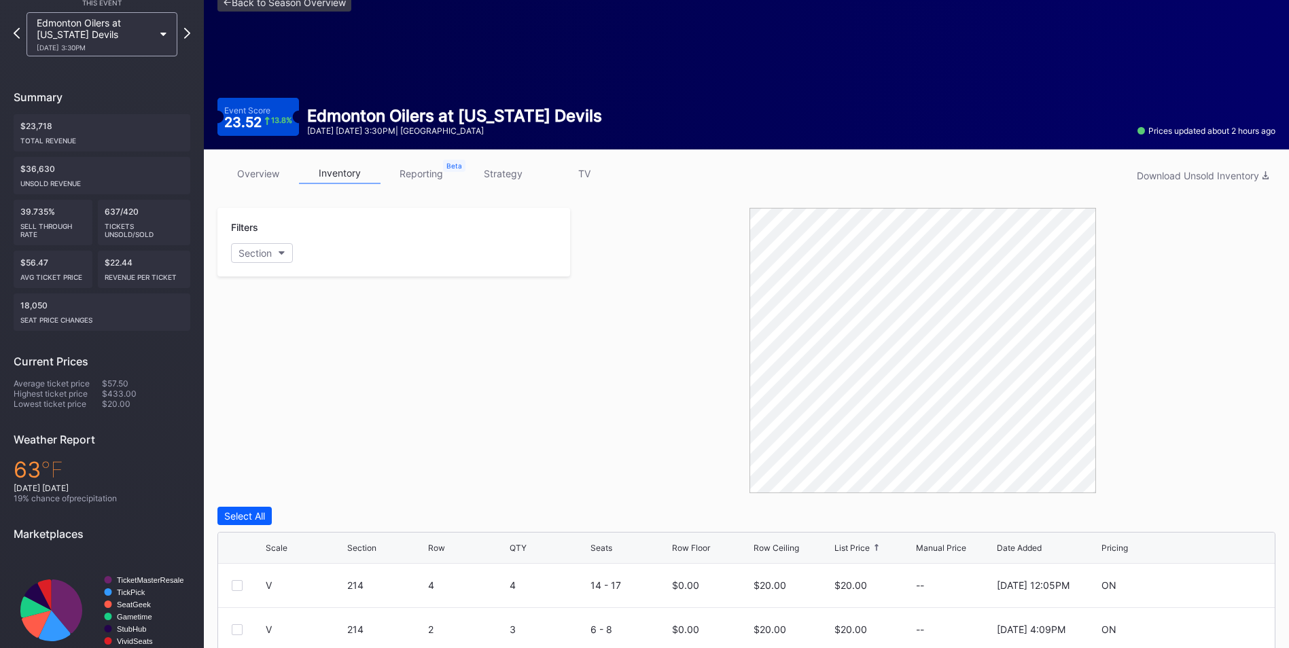
scroll to position [0, 0]
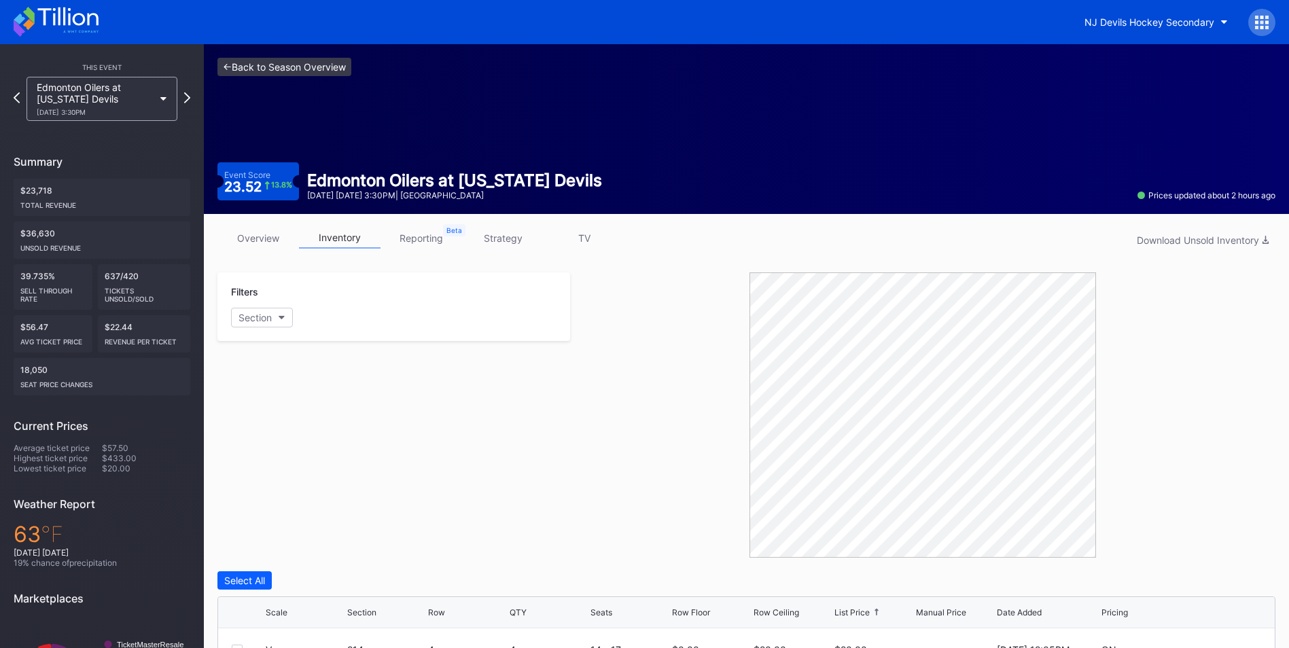
click at [280, 72] on link "<- Back to Season Overview" at bounding box center [284, 67] width 134 height 18
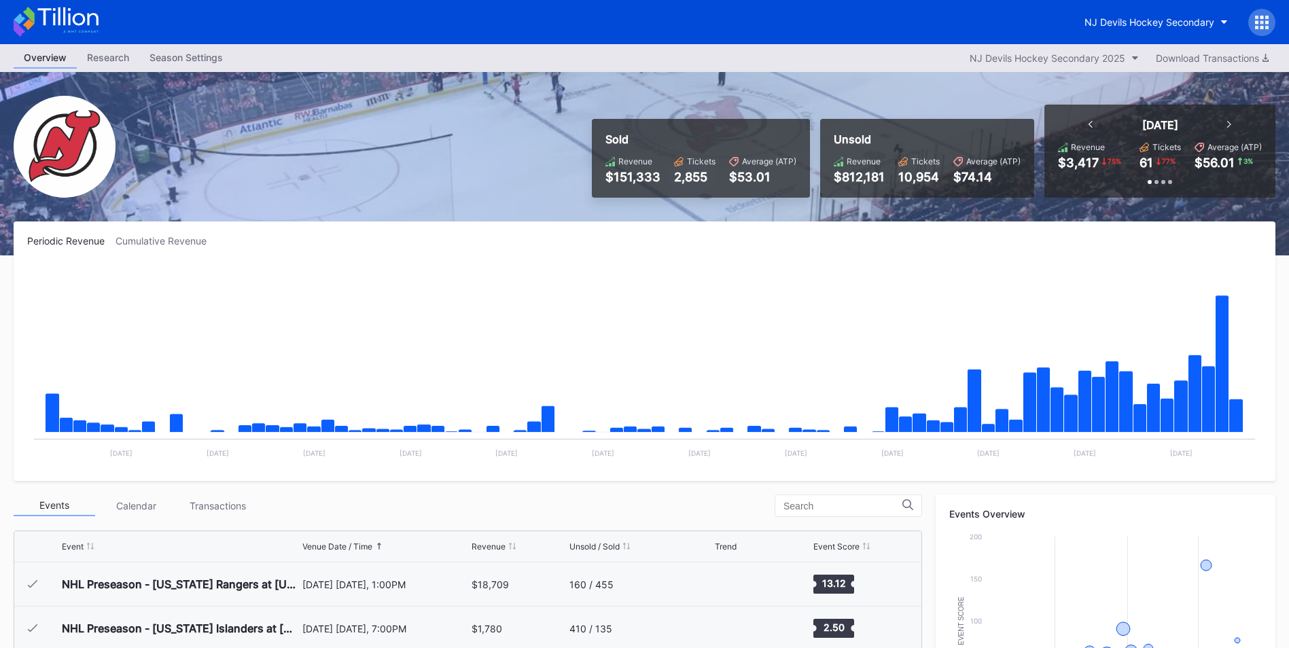
scroll to position [132, 0]
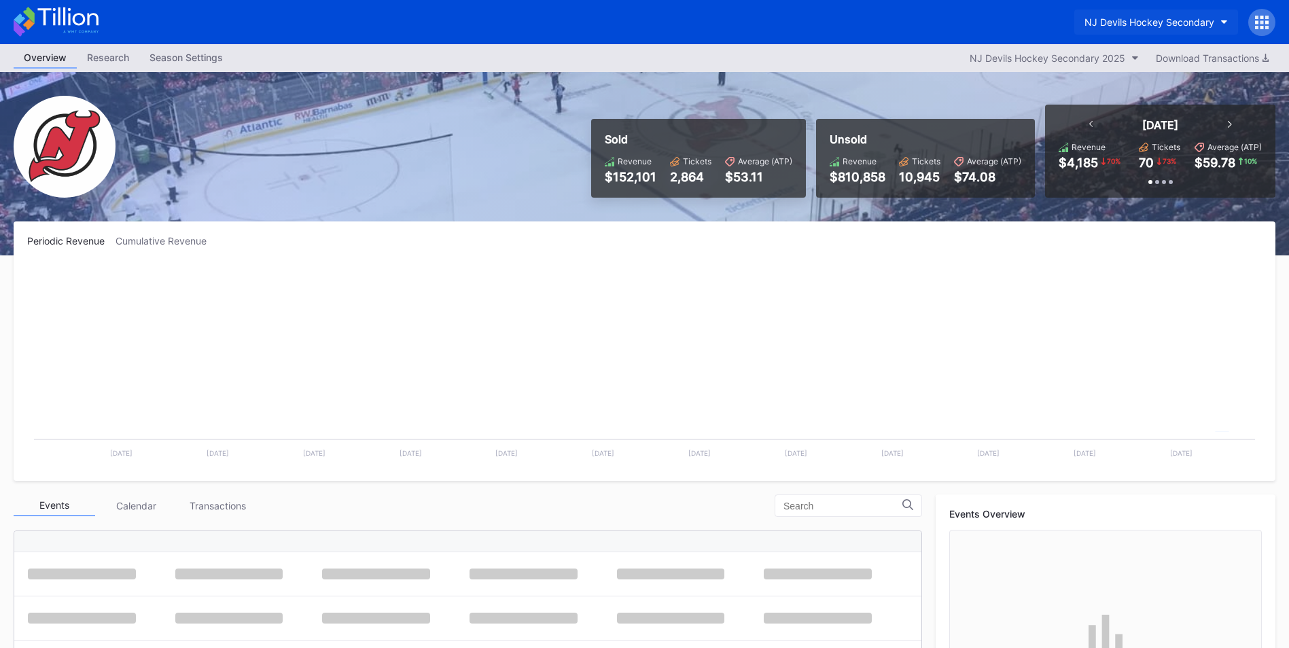
click at [1165, 23] on div "NJ Devils Hockey Secondary" at bounding box center [1149, 22] width 130 height 12
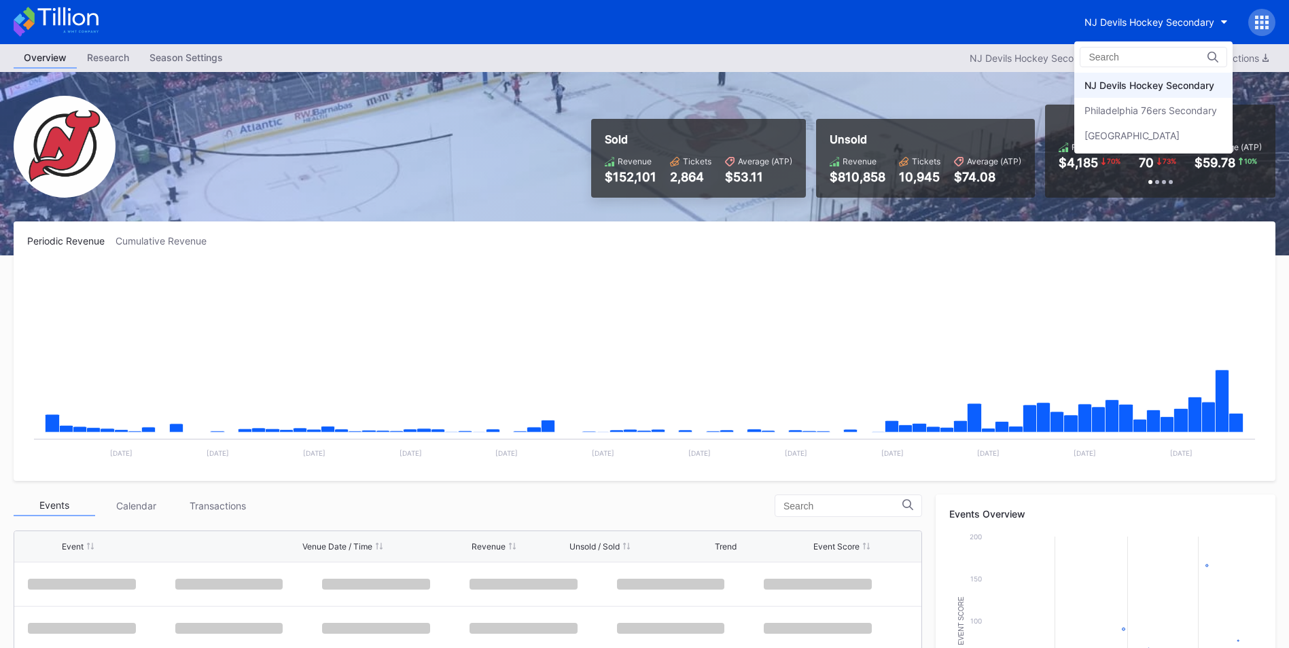
scroll to position [132, 0]
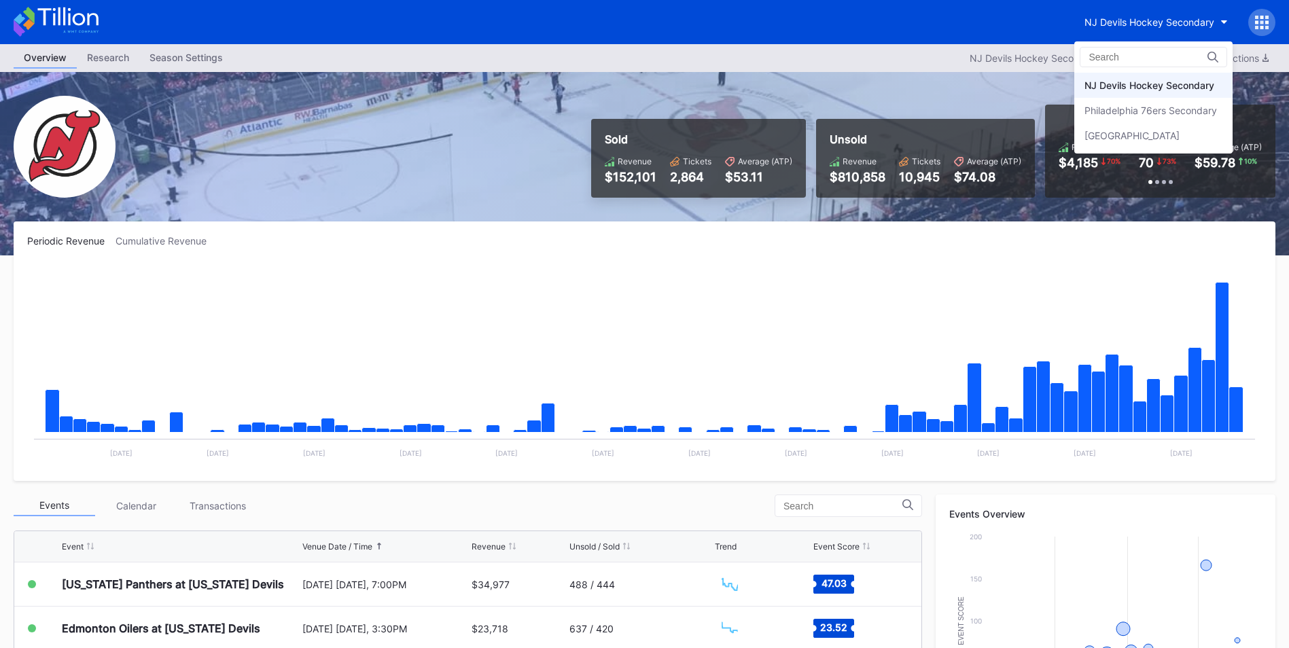
click at [1149, 110] on div "Philadelphia 76ers Secondary" at bounding box center [1150, 111] width 132 height 12
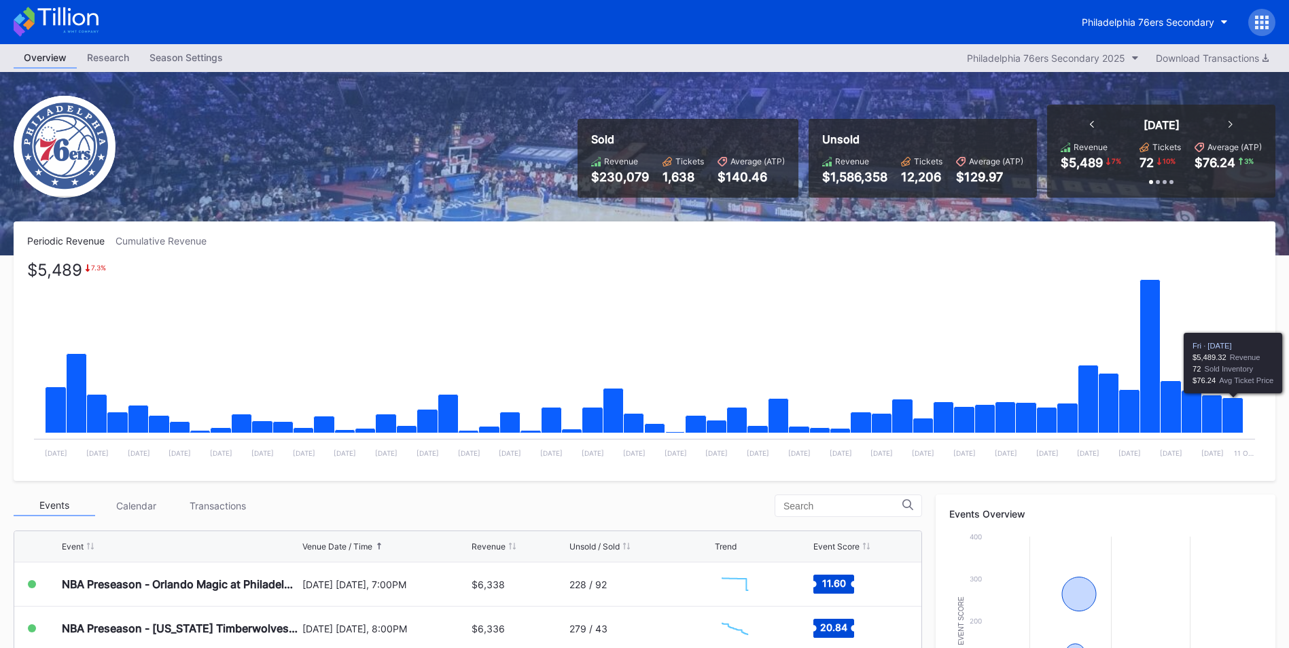
click at [1226, 415] on icon "Chart title" at bounding box center [1232, 415] width 21 height 35
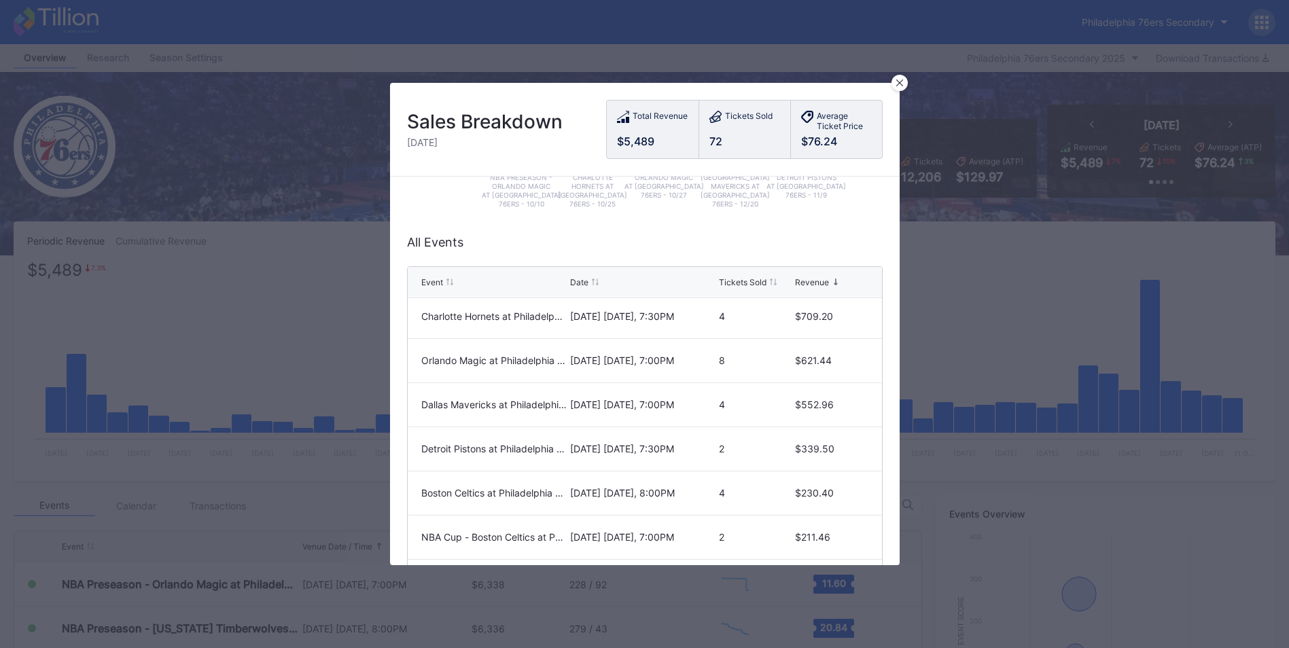
scroll to position [78, 0]
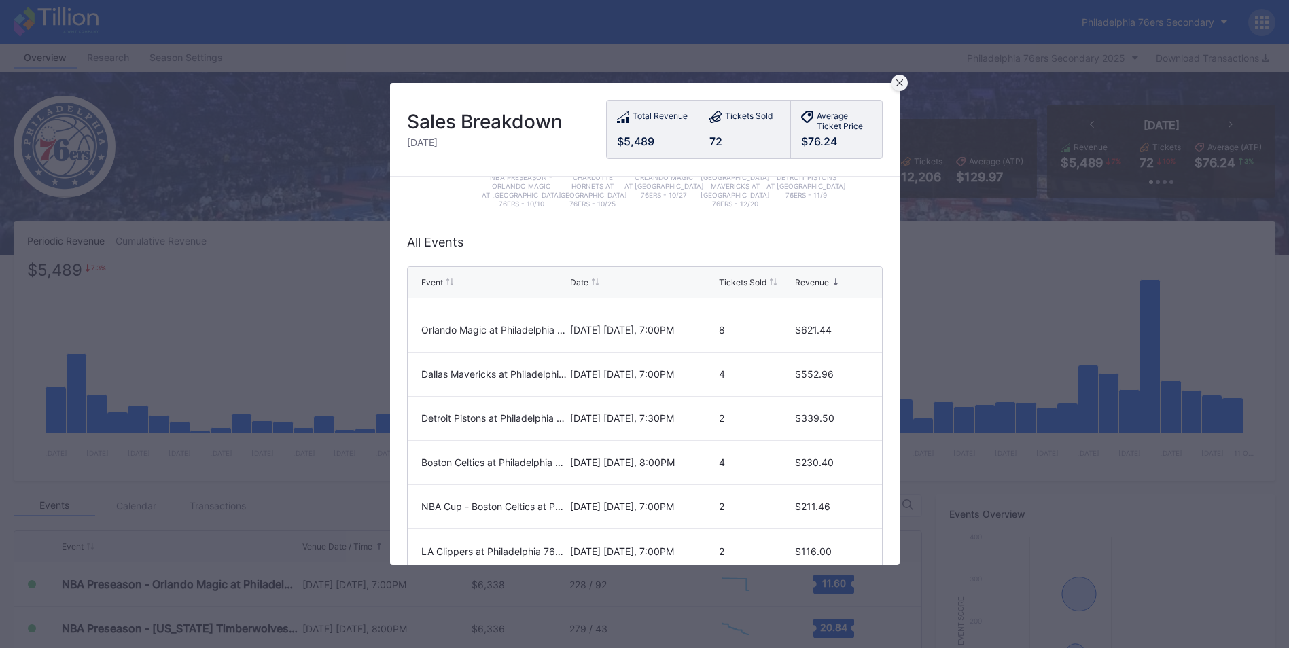
click at [902, 86] on div at bounding box center [899, 83] width 16 height 16
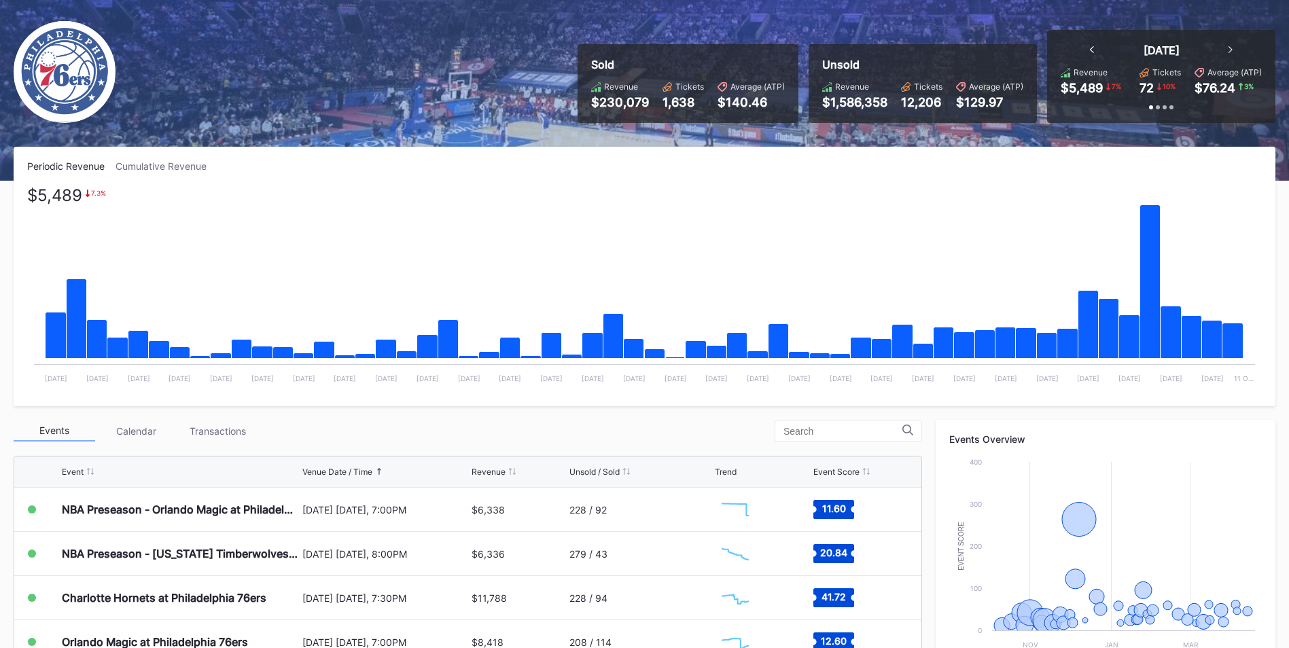
scroll to position [204, 0]
